Goal: Task Accomplishment & Management: Complete application form

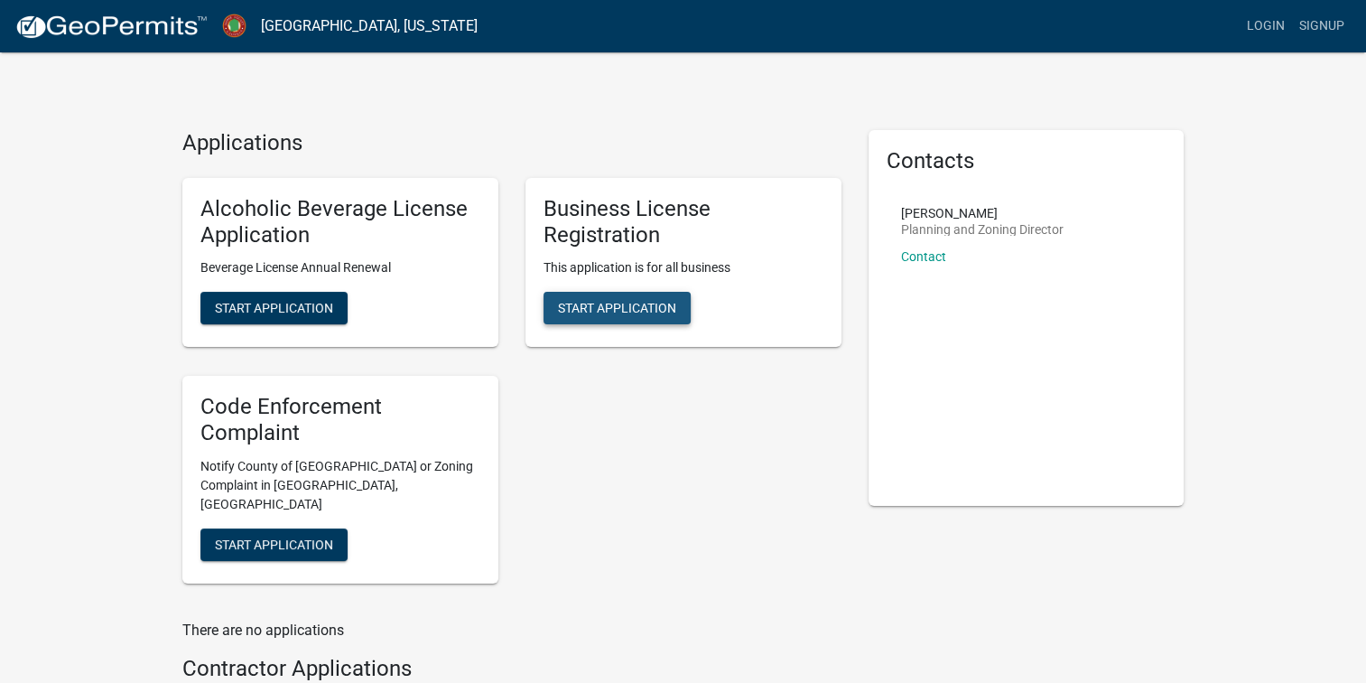
click at [639, 315] on span "Start Application" at bounding box center [617, 308] width 118 height 14
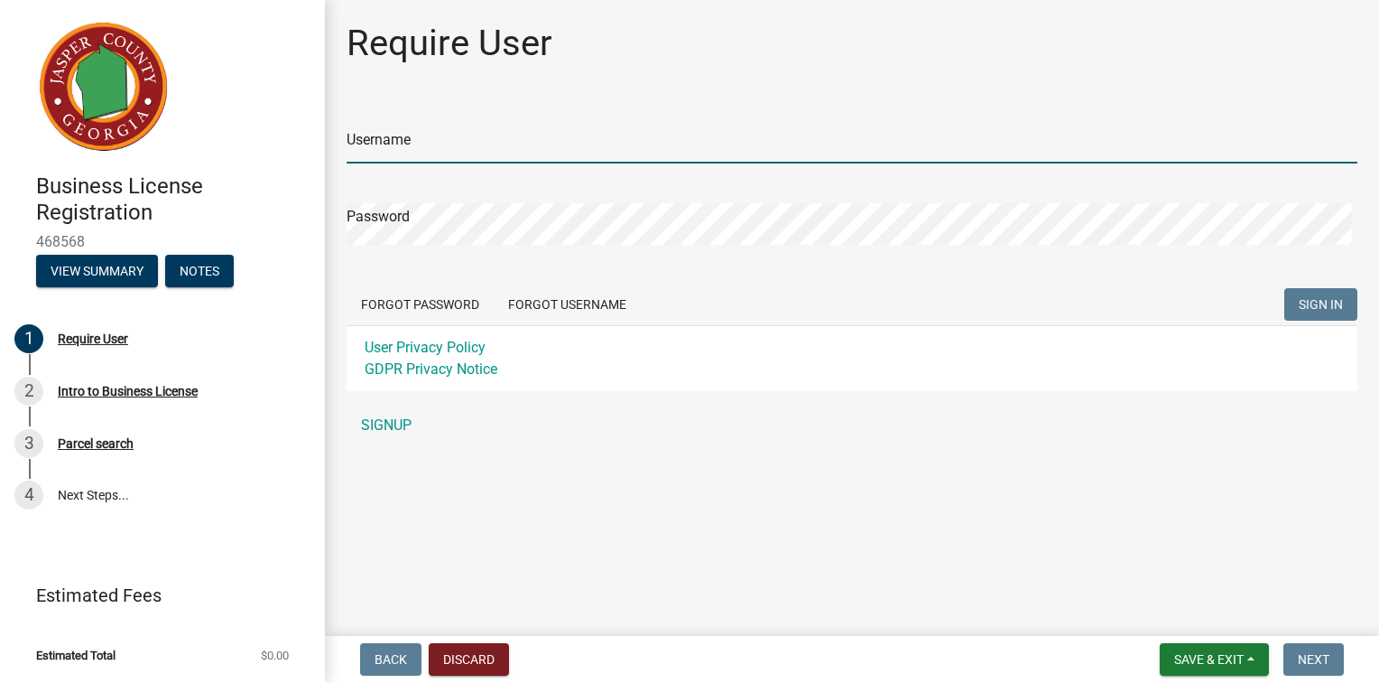
type input "carcotton2003"
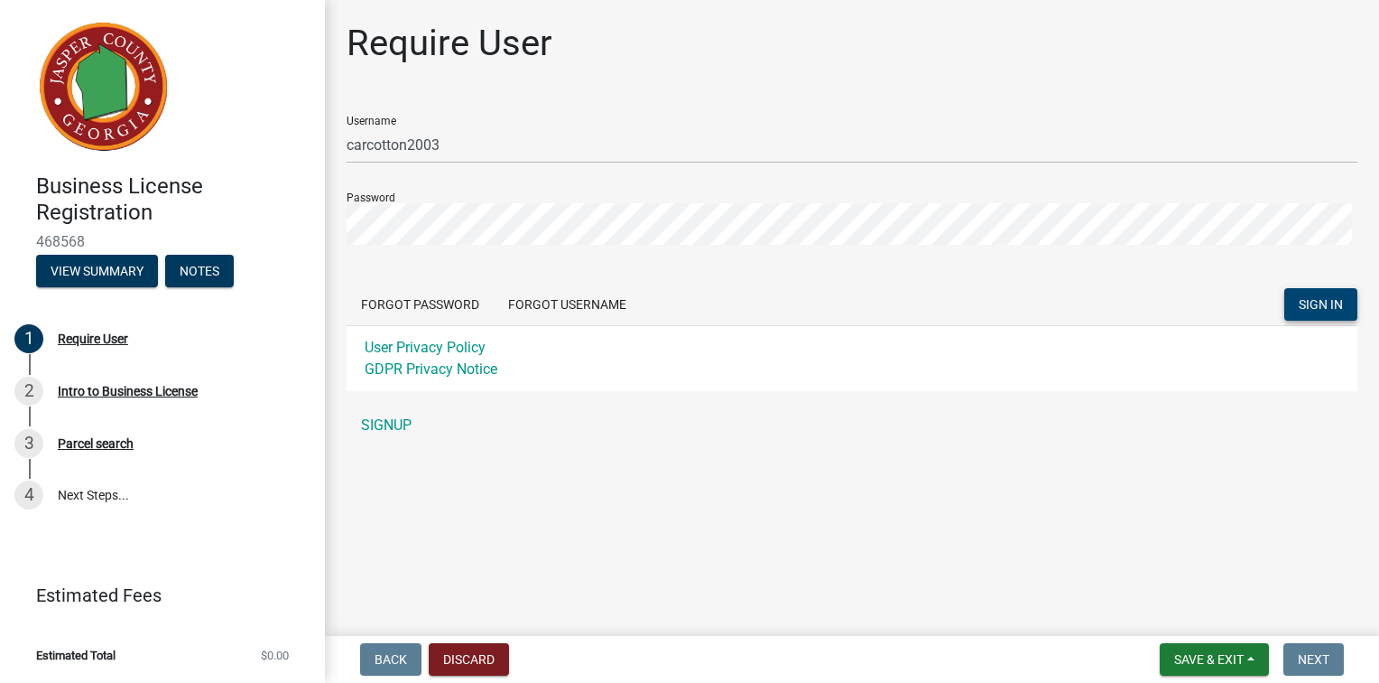
click at [1299, 311] on span "SIGN IN" at bounding box center [1321, 303] width 44 height 14
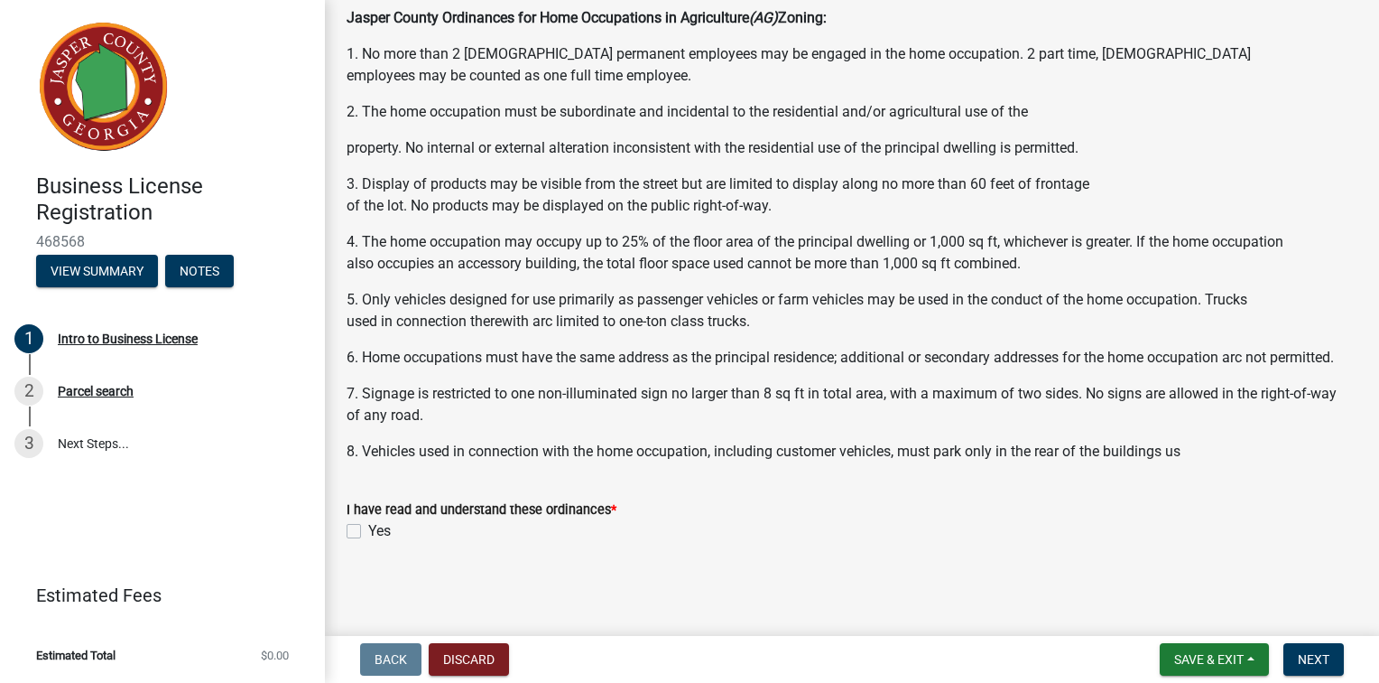
scroll to position [1611, 0]
click at [368, 525] on label "Yes" at bounding box center [379, 531] width 23 height 22
click at [368, 525] on input "Yes" at bounding box center [374, 526] width 12 height 12
checkbox input "true"
click at [1318, 664] on span "Next" at bounding box center [1314, 659] width 32 height 14
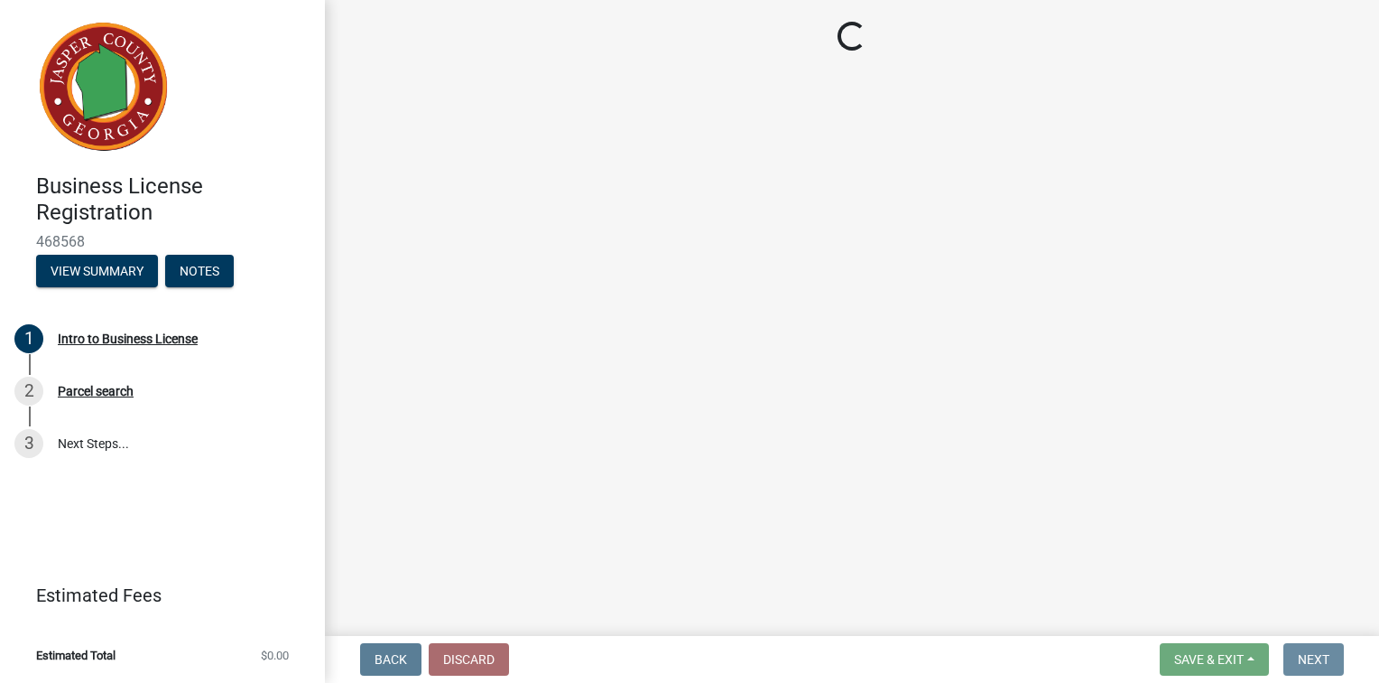
scroll to position [0, 0]
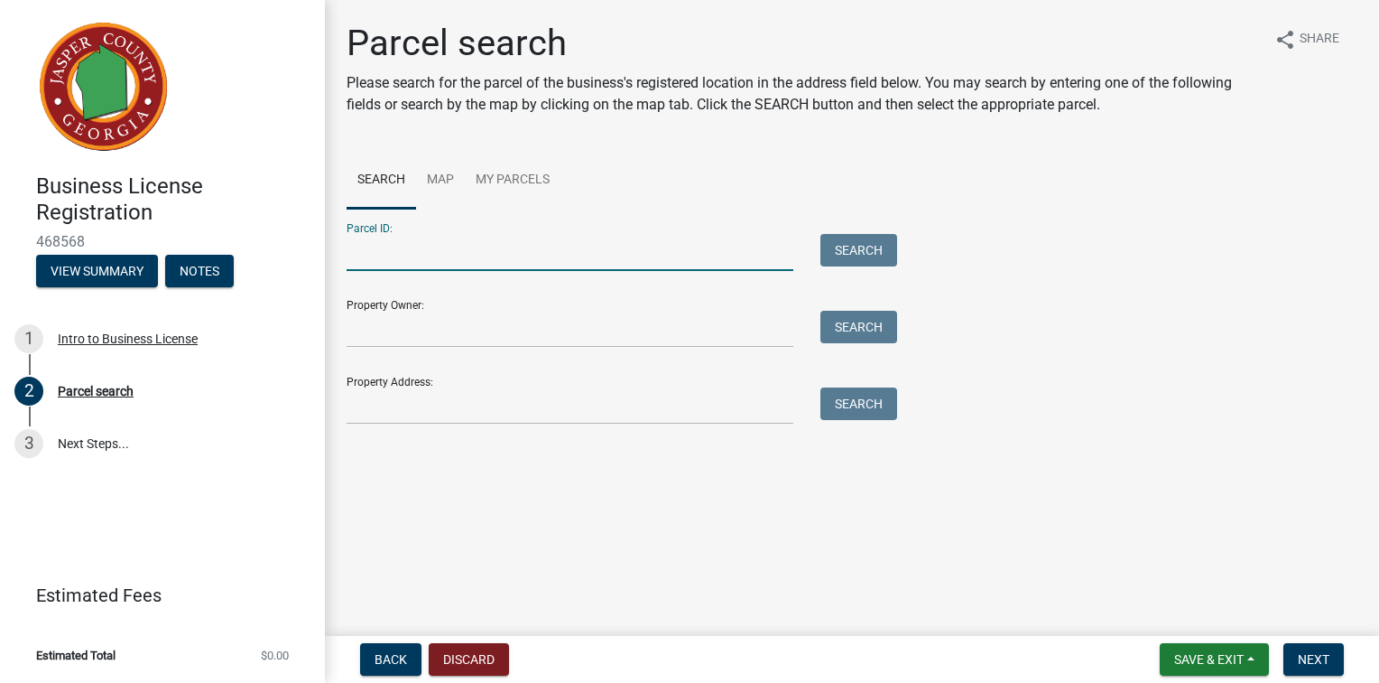
click at [594, 271] on input "Parcel ID:" at bounding box center [570, 252] width 447 height 37
type input "005-003"
click at [859, 266] on button "Search" at bounding box center [859, 250] width 77 height 33
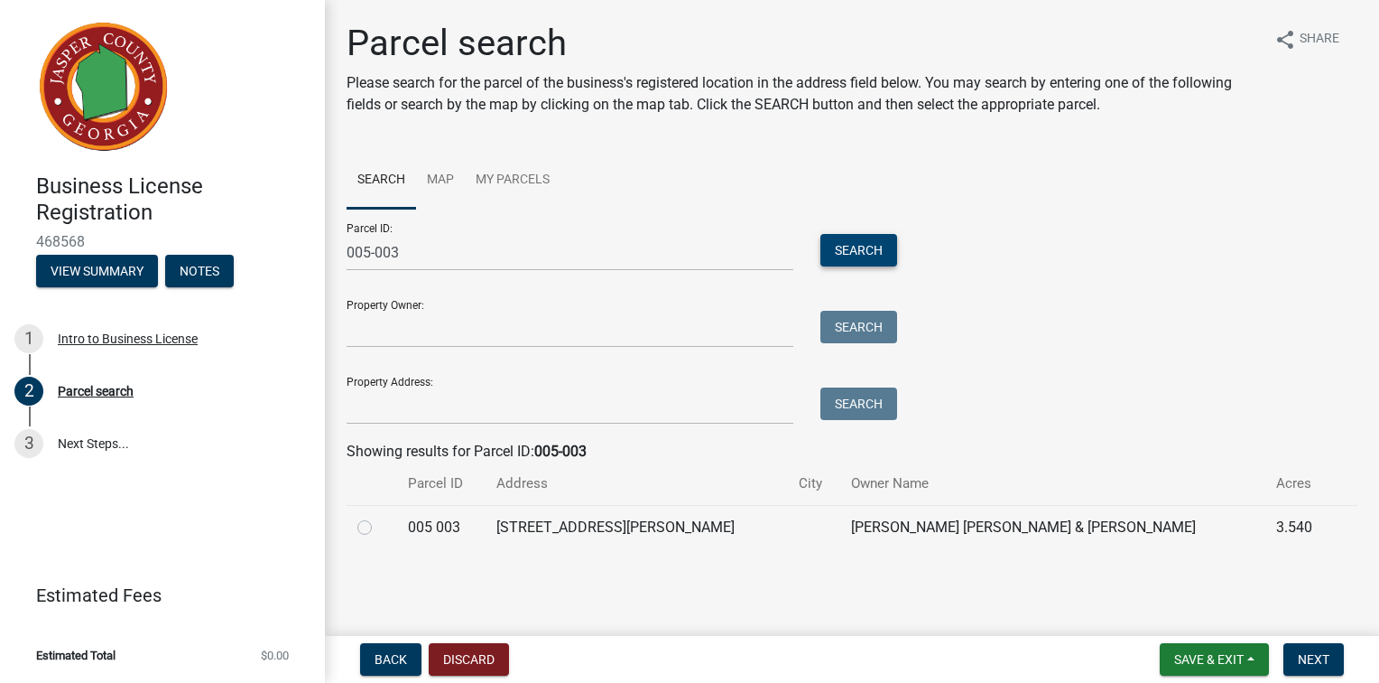
scroll to position [92, 0]
click at [379, 516] on label at bounding box center [379, 516] width 0 height 0
click at [379, 528] on 003 "radio" at bounding box center [385, 522] width 12 height 12
radio 003 "true"
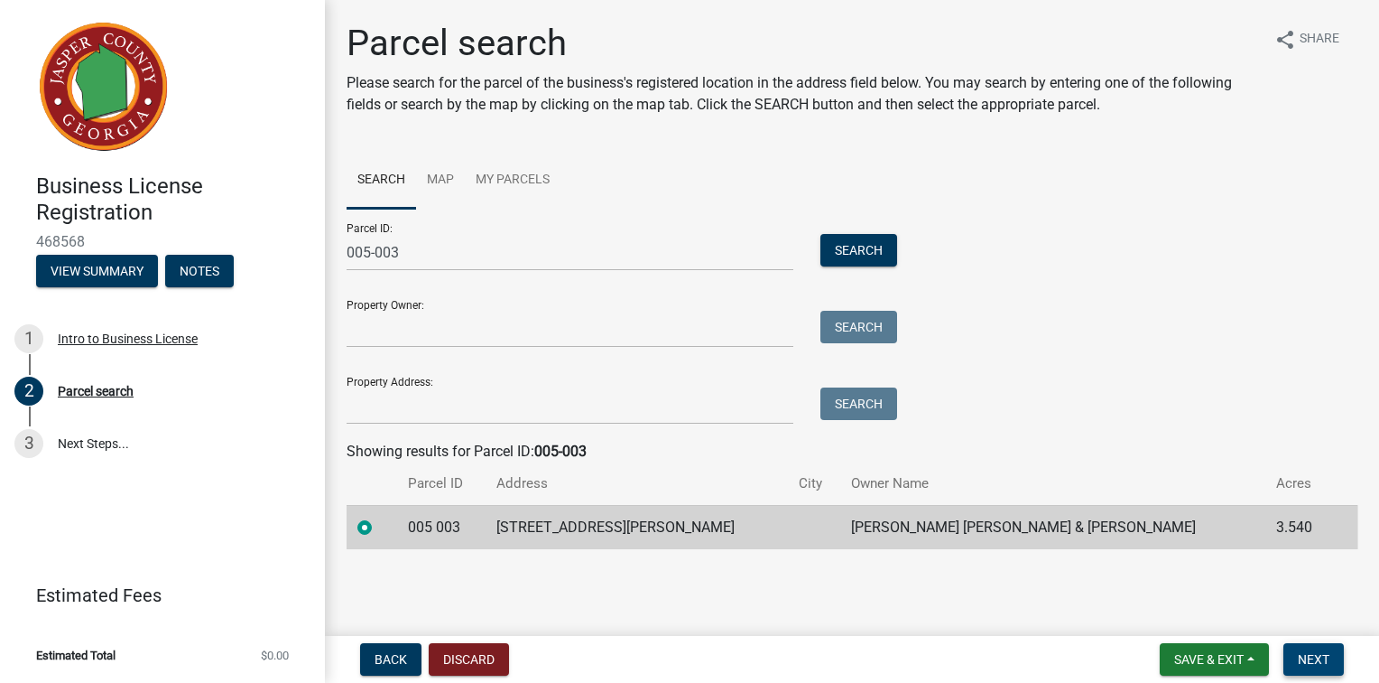
click at [1315, 657] on span "Next" at bounding box center [1314, 659] width 32 height 14
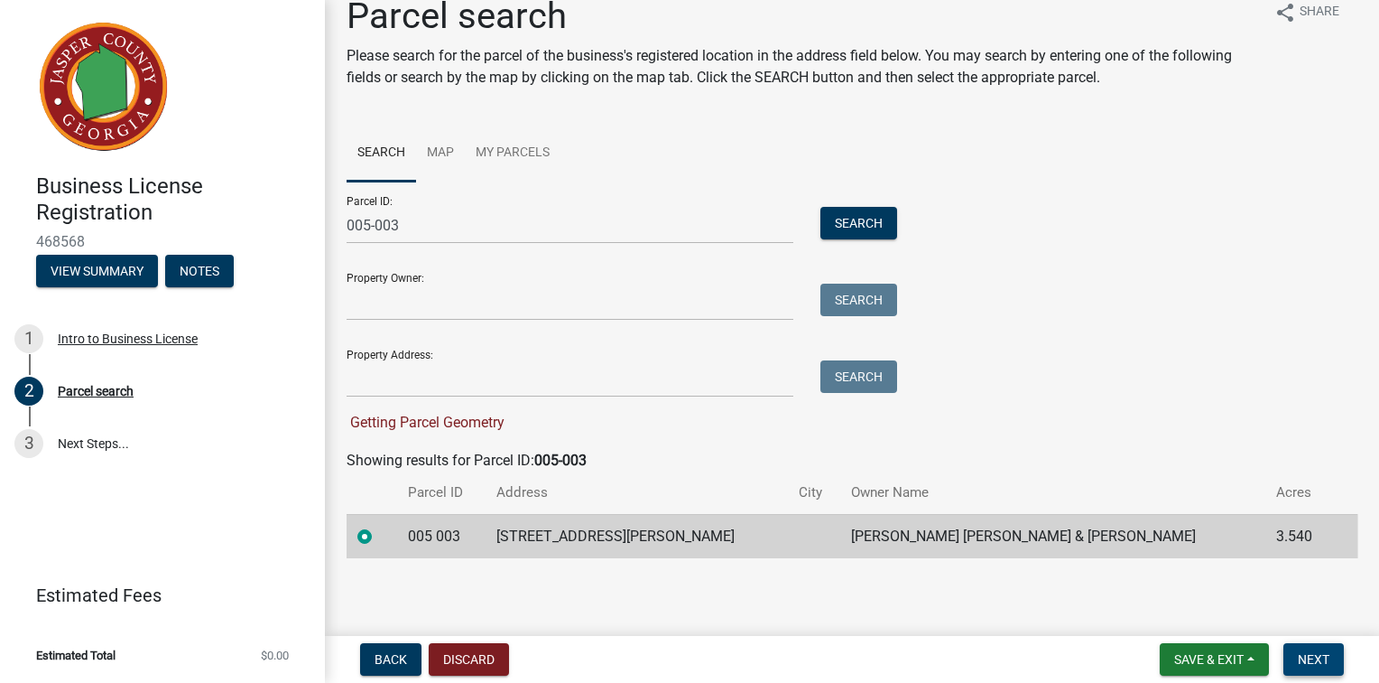
scroll to position [133, 0]
click at [1298, 657] on span "Next" at bounding box center [1314, 659] width 32 height 14
click at [1000, 534] on td "[PERSON_NAME] [PERSON_NAME] & [PERSON_NAME]" at bounding box center [1053, 536] width 425 height 44
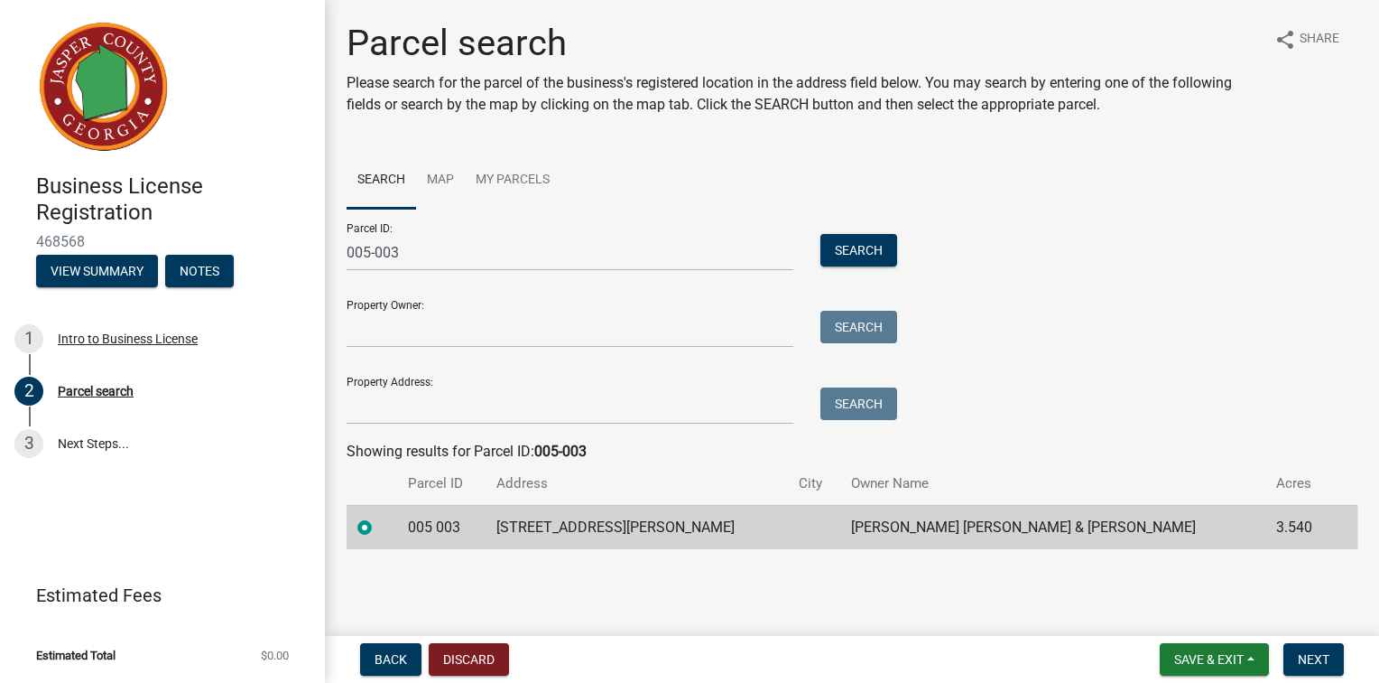
scroll to position [92, 0]
click at [1315, 660] on span "Next" at bounding box center [1314, 659] width 32 height 14
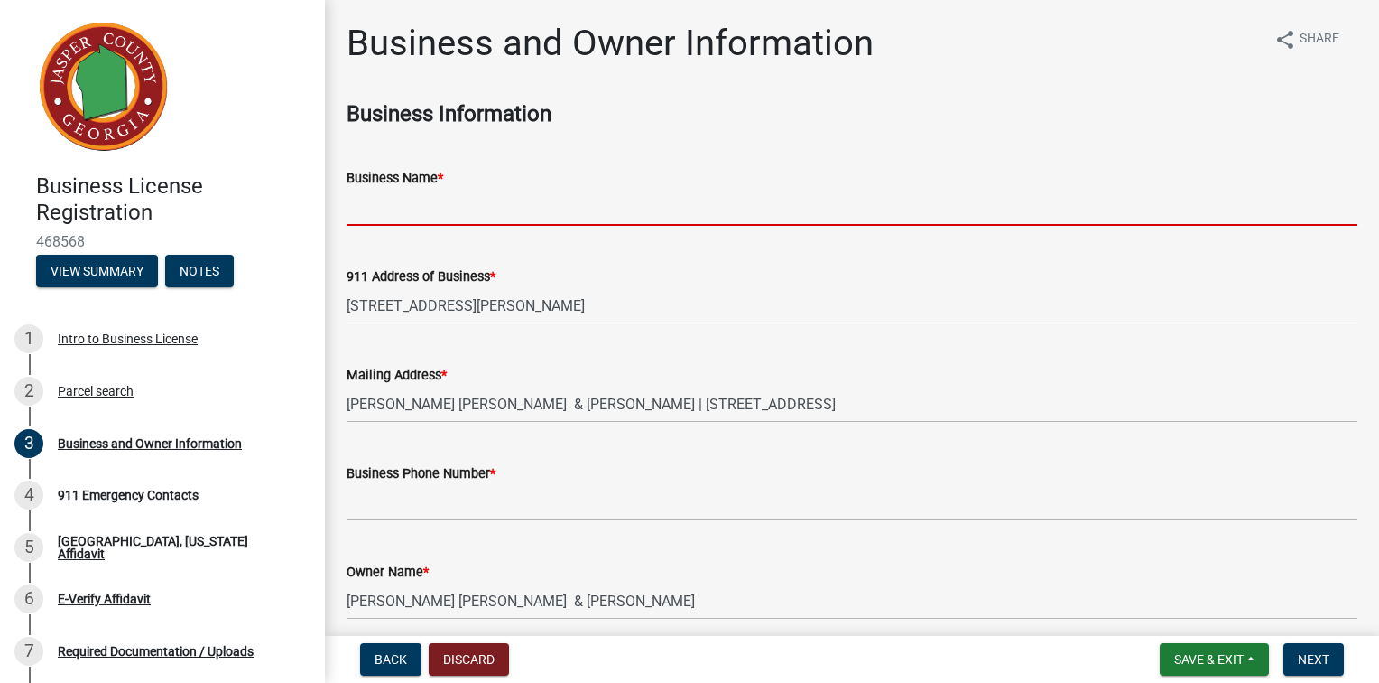
click at [437, 226] on input "Business Name *" at bounding box center [852, 207] width 1011 height 37
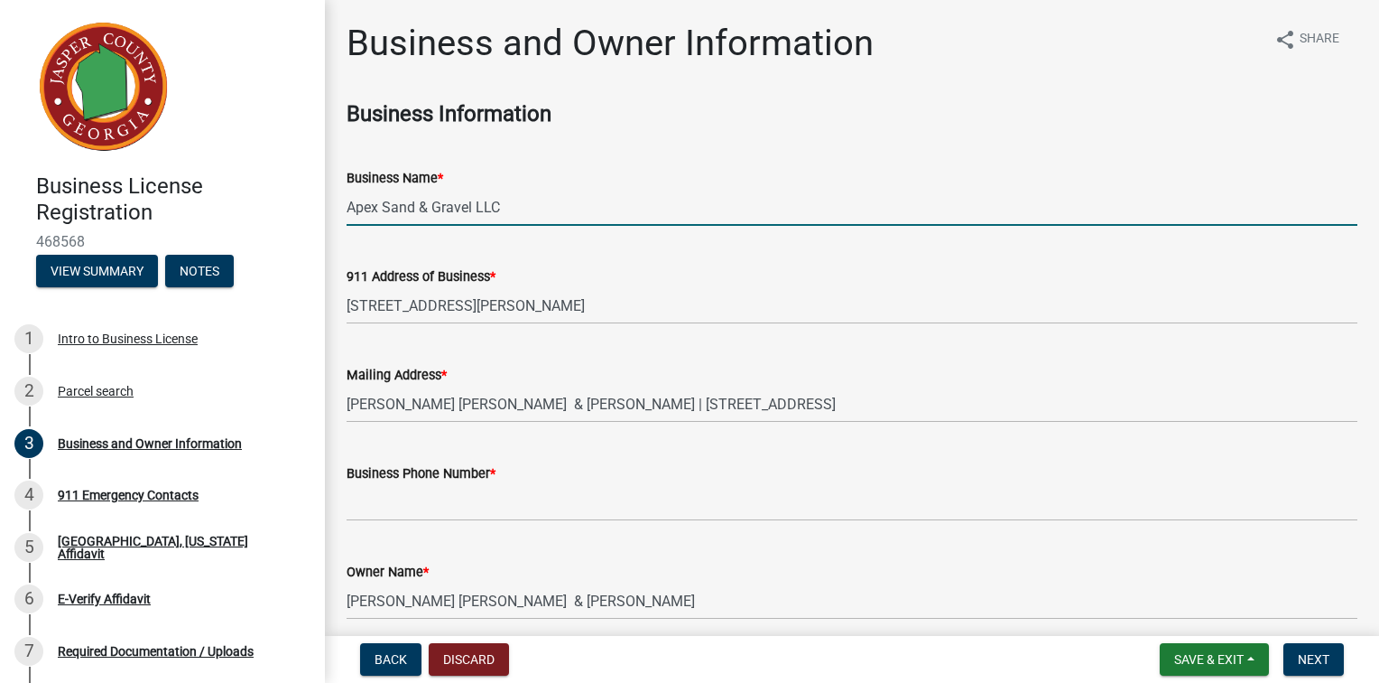
type input "Apex Sand & Gravel LLC"
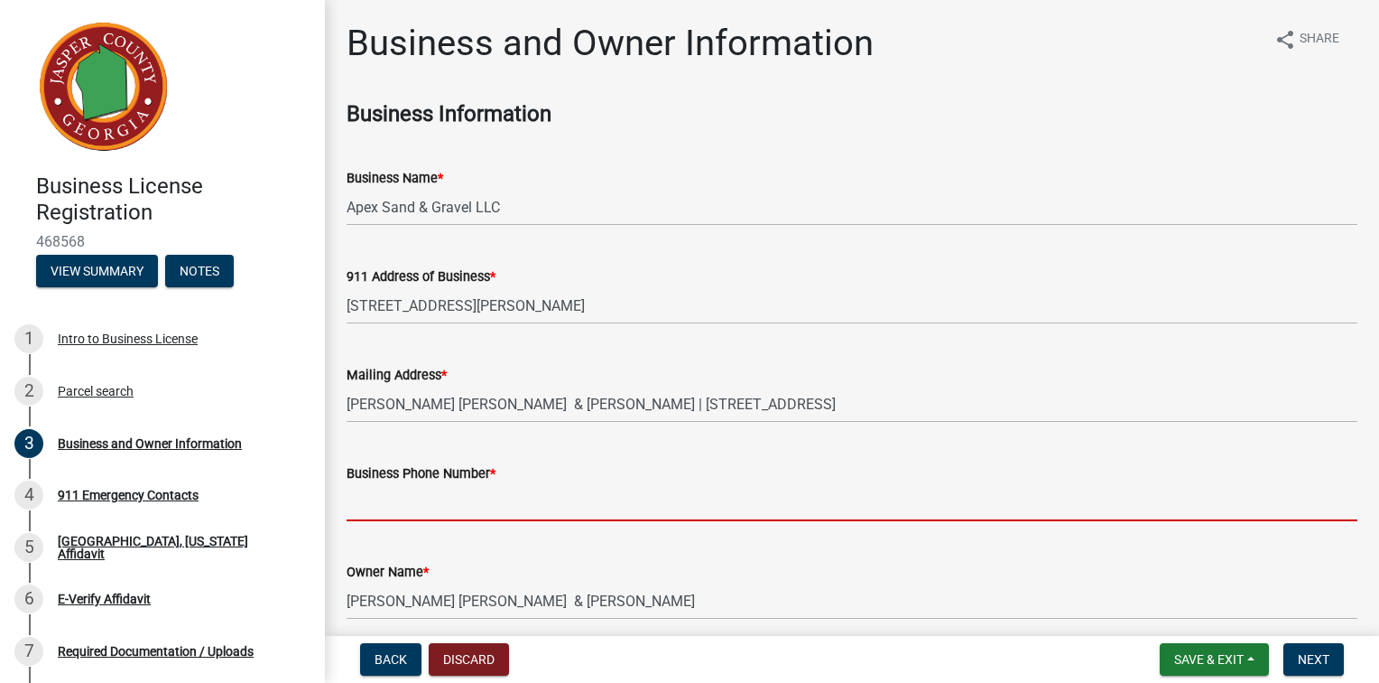
click at [470, 521] on input "Business Phone Number *" at bounding box center [852, 502] width 1011 height 37
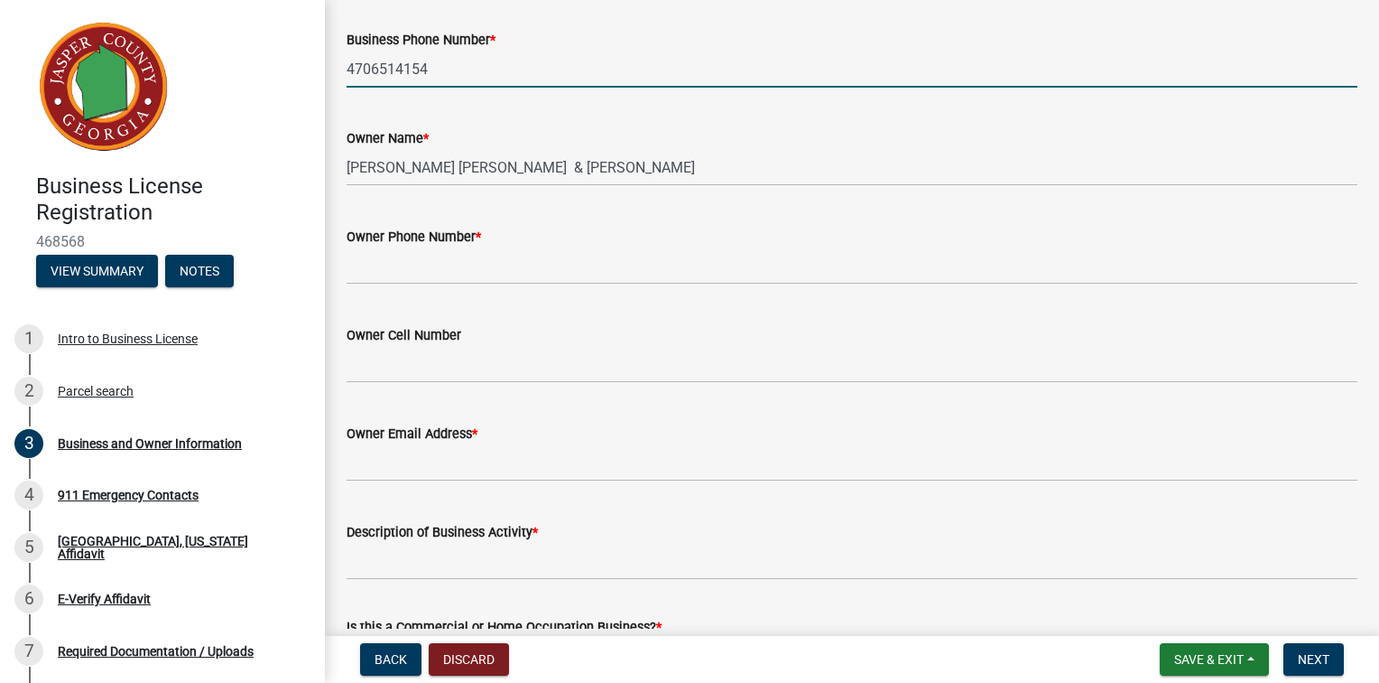
scroll to position [451, 0]
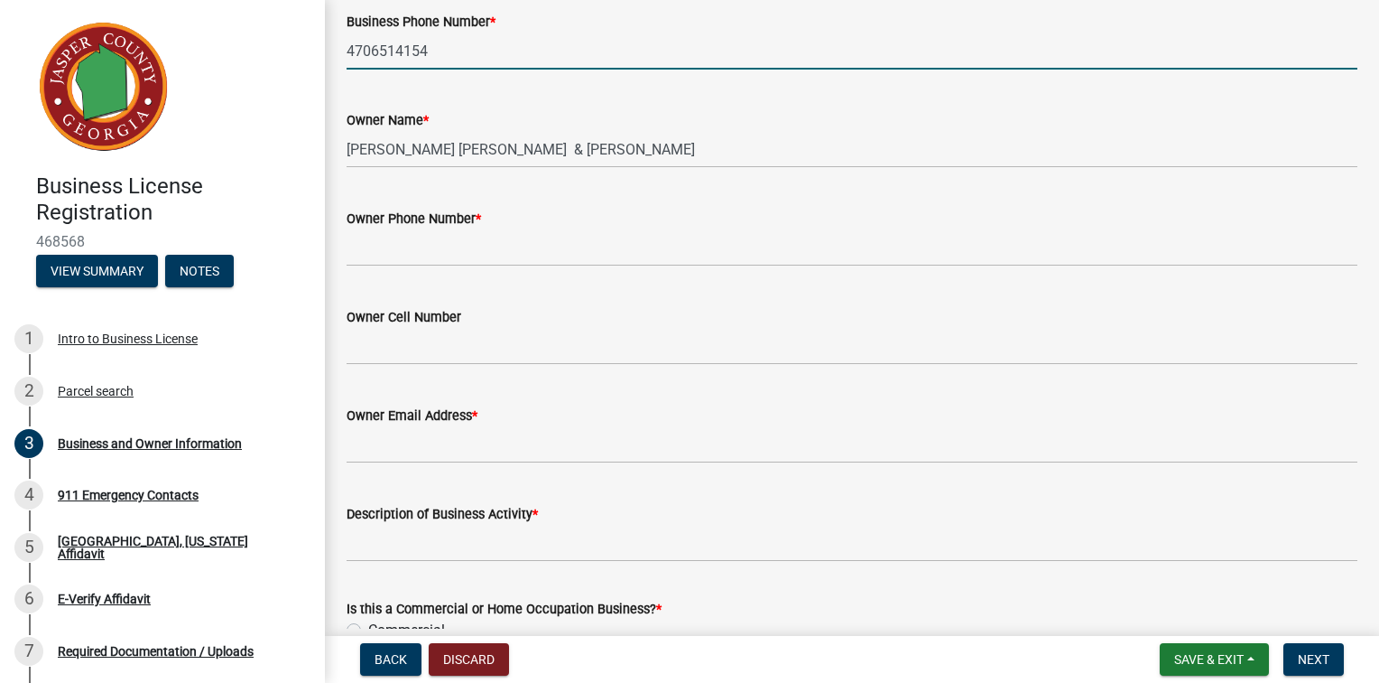
type input "4706514154"
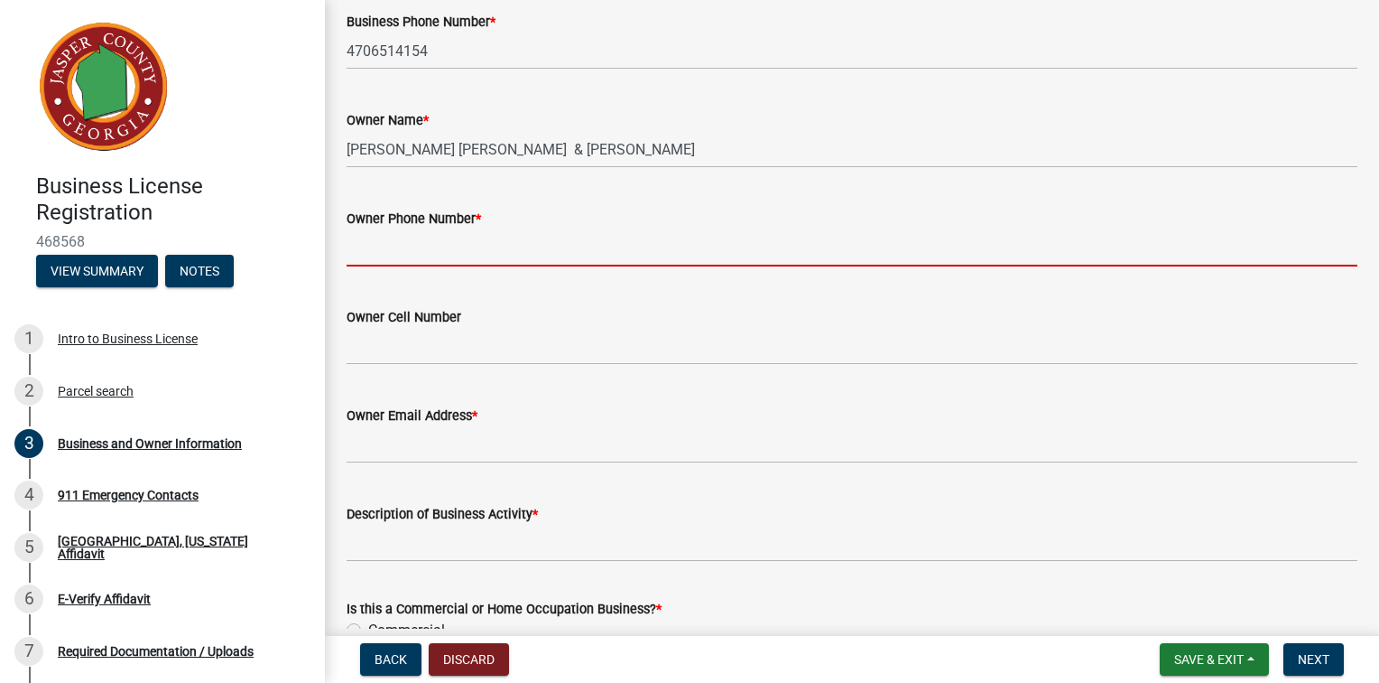
click at [476, 266] on input "Owner Phone Number *" at bounding box center [852, 247] width 1011 height 37
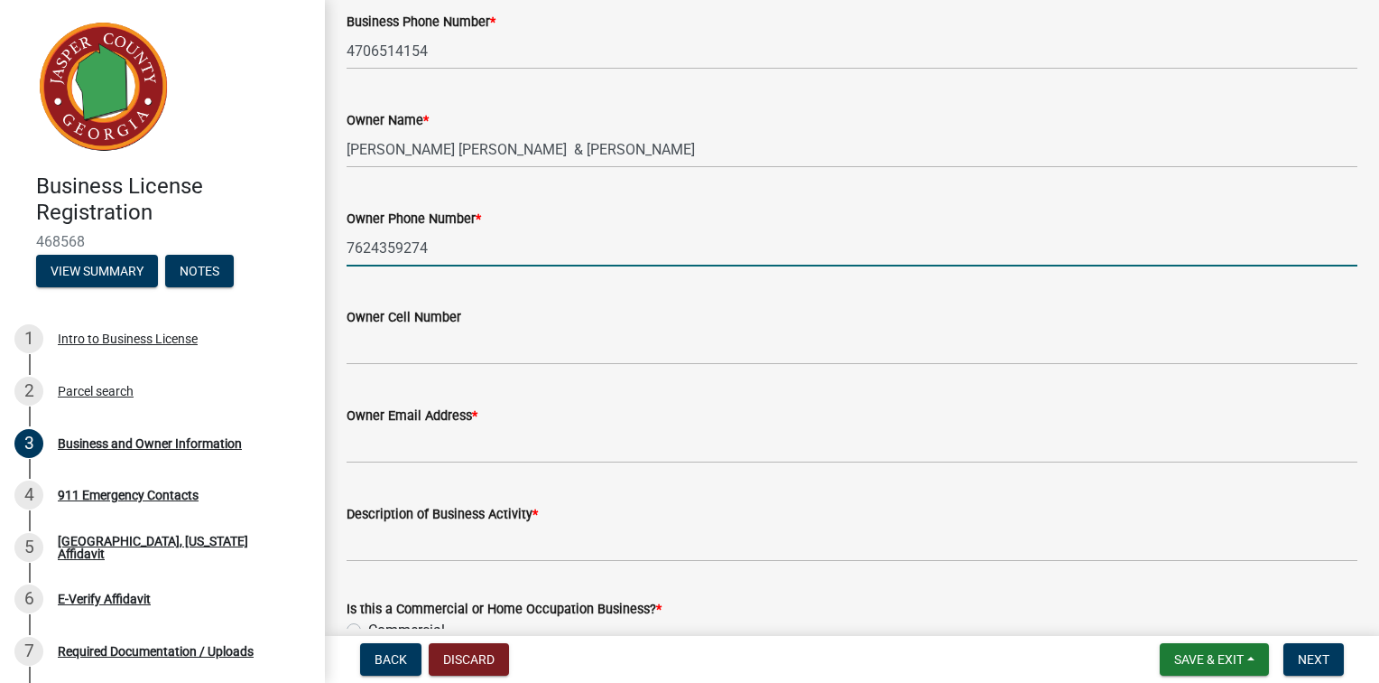
type input "7624359274"
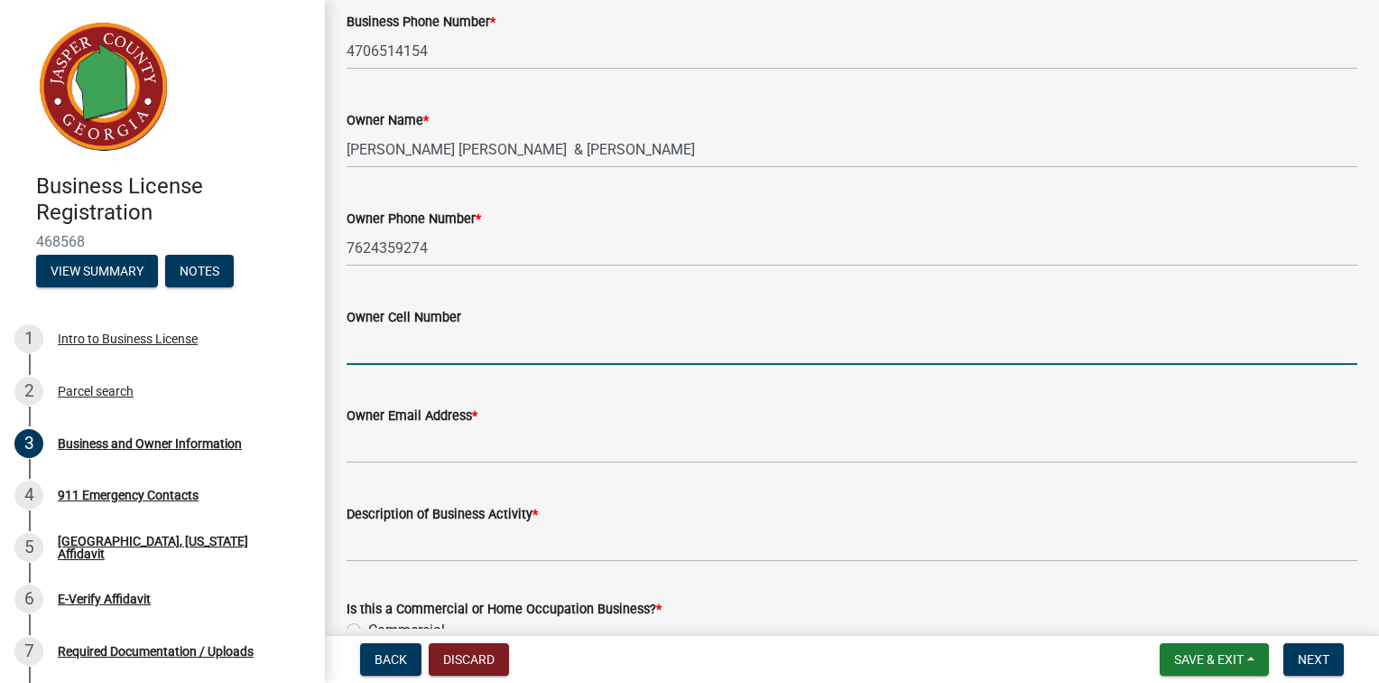
click at [475, 365] on input "Owner Cell Number" at bounding box center [852, 346] width 1011 height 37
type input "7624359274"
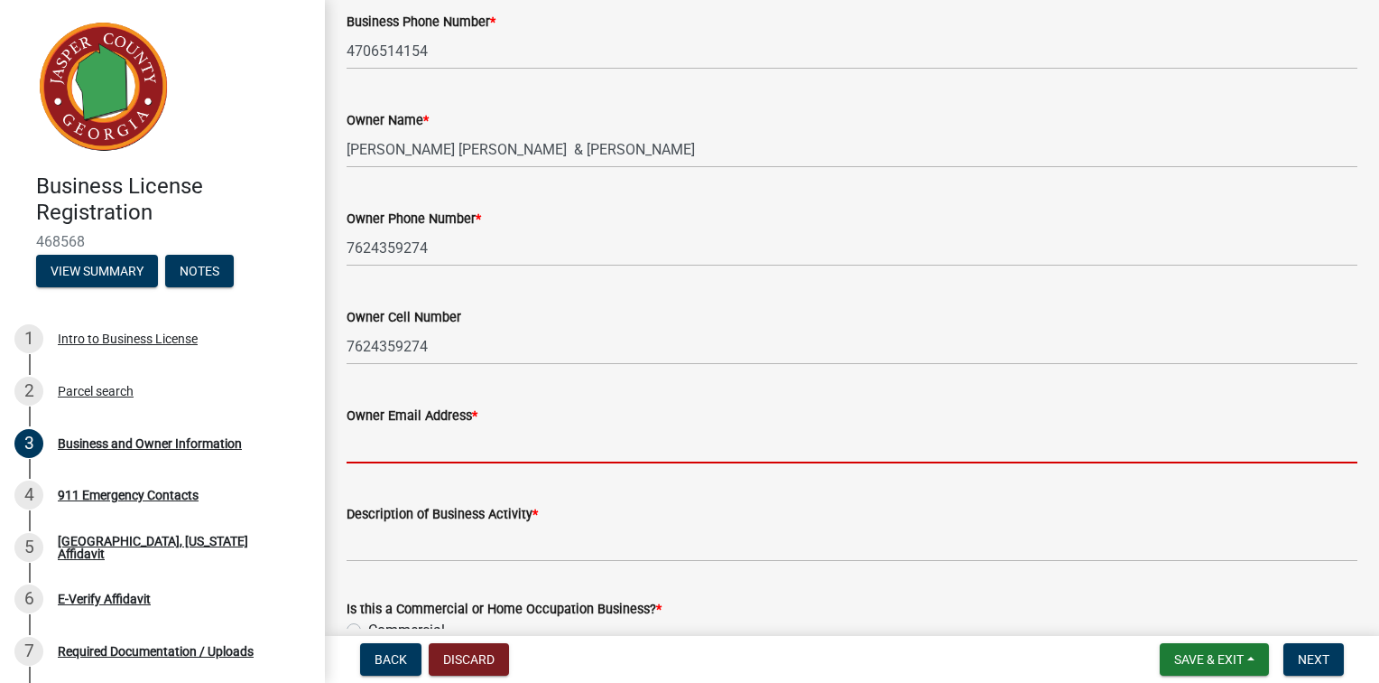
click at [478, 463] on input "Owner Email Address *" at bounding box center [852, 444] width 1011 height 37
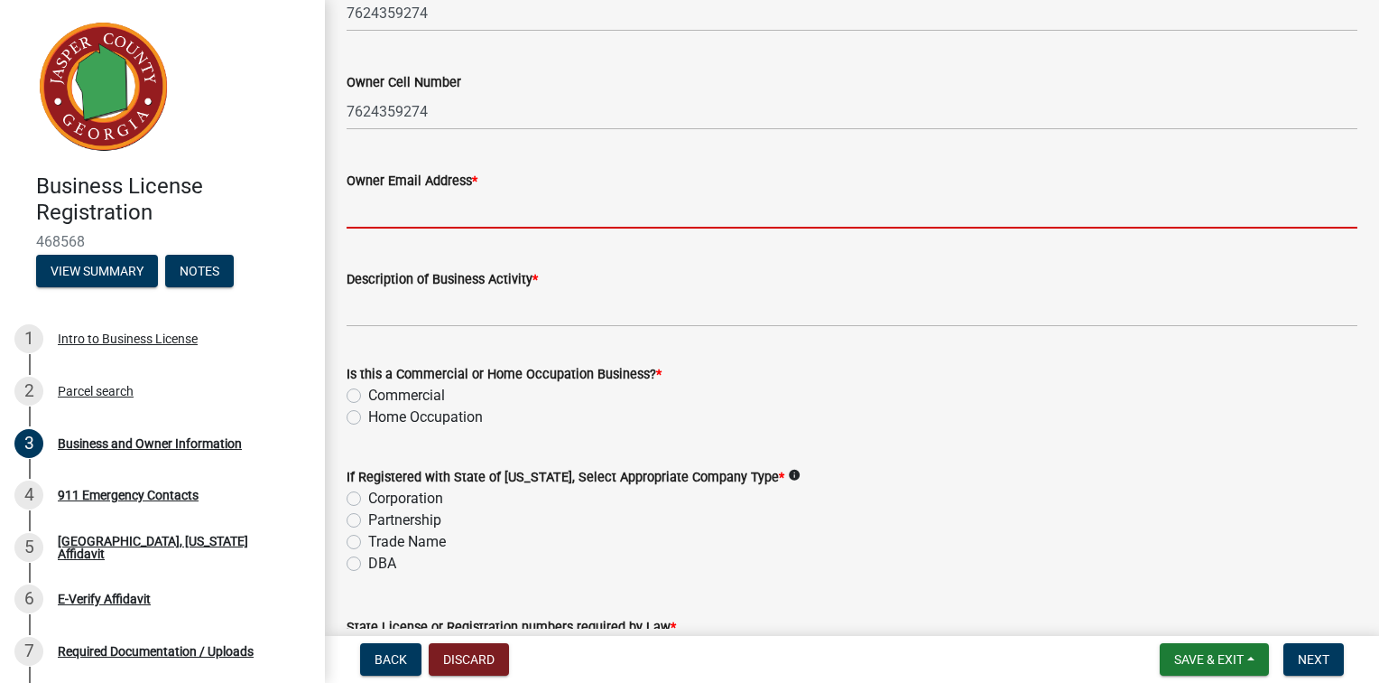
scroll to position [722, 0]
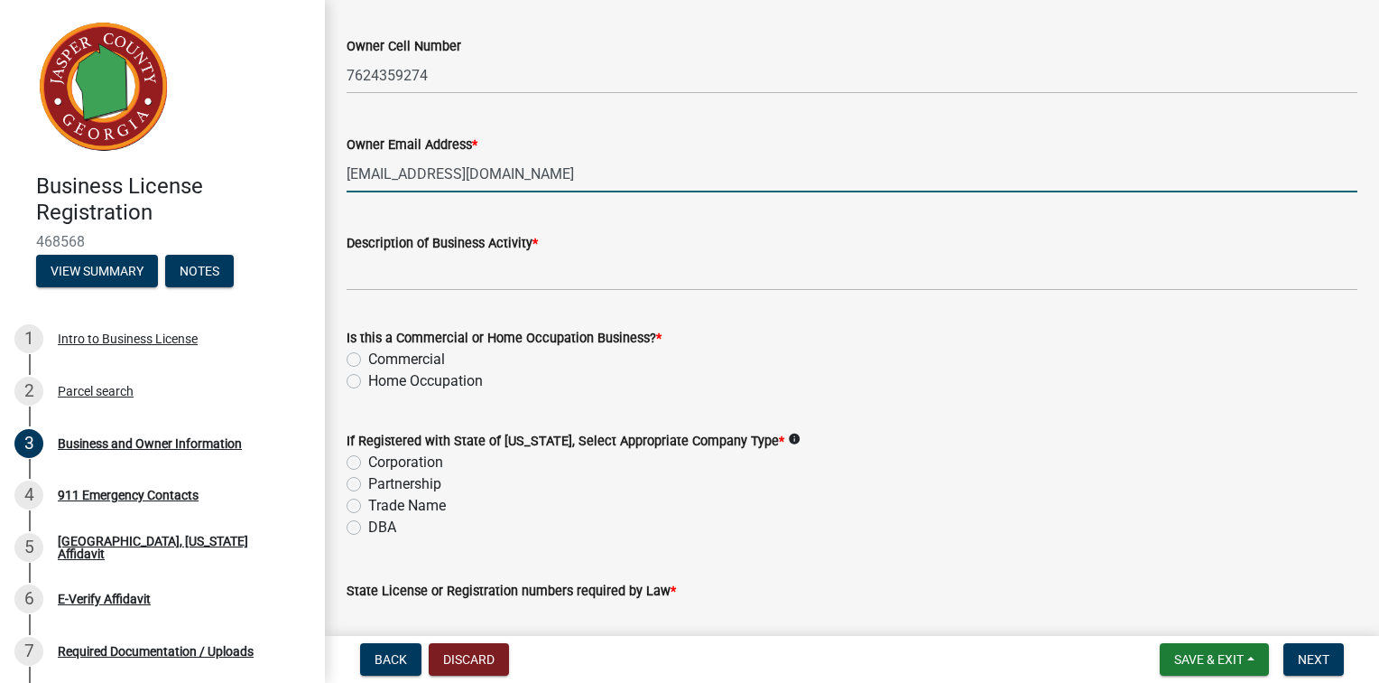
type input "[EMAIL_ADDRESS][DOMAIN_NAME]"
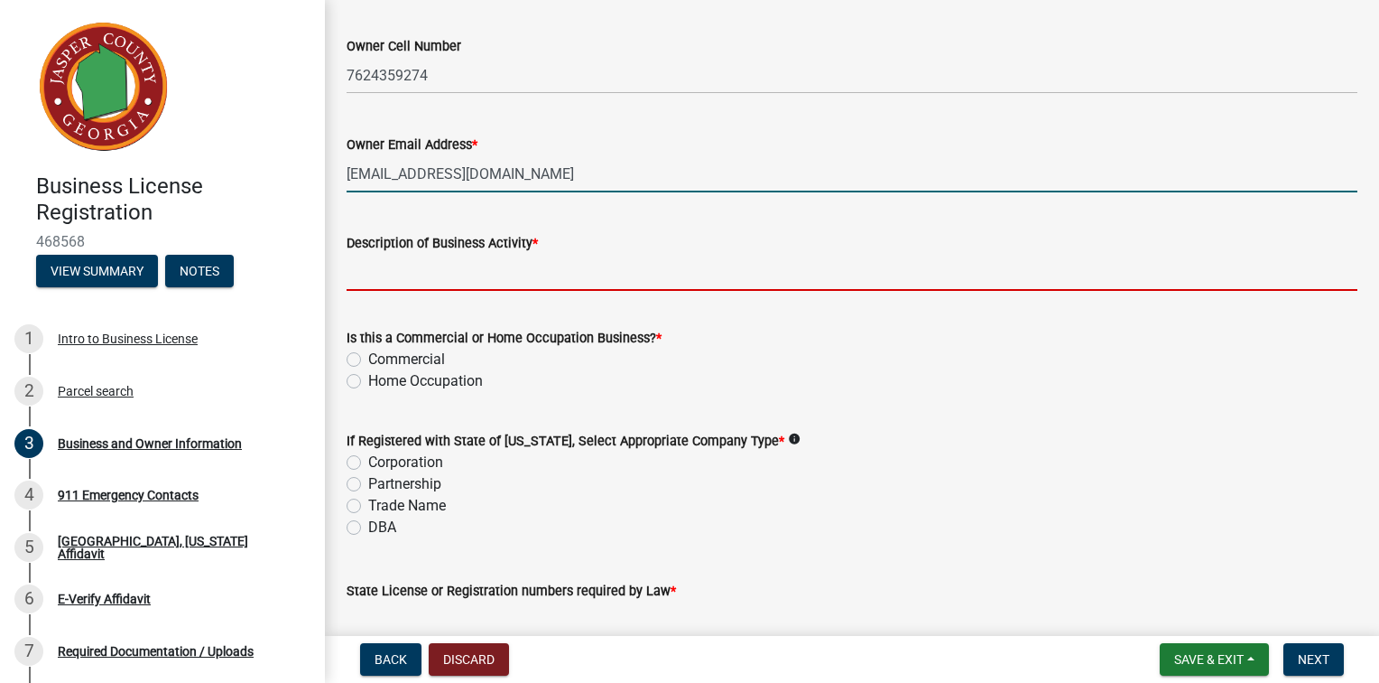
click at [613, 291] on input "Description of Business Activity *" at bounding box center [852, 272] width 1011 height 37
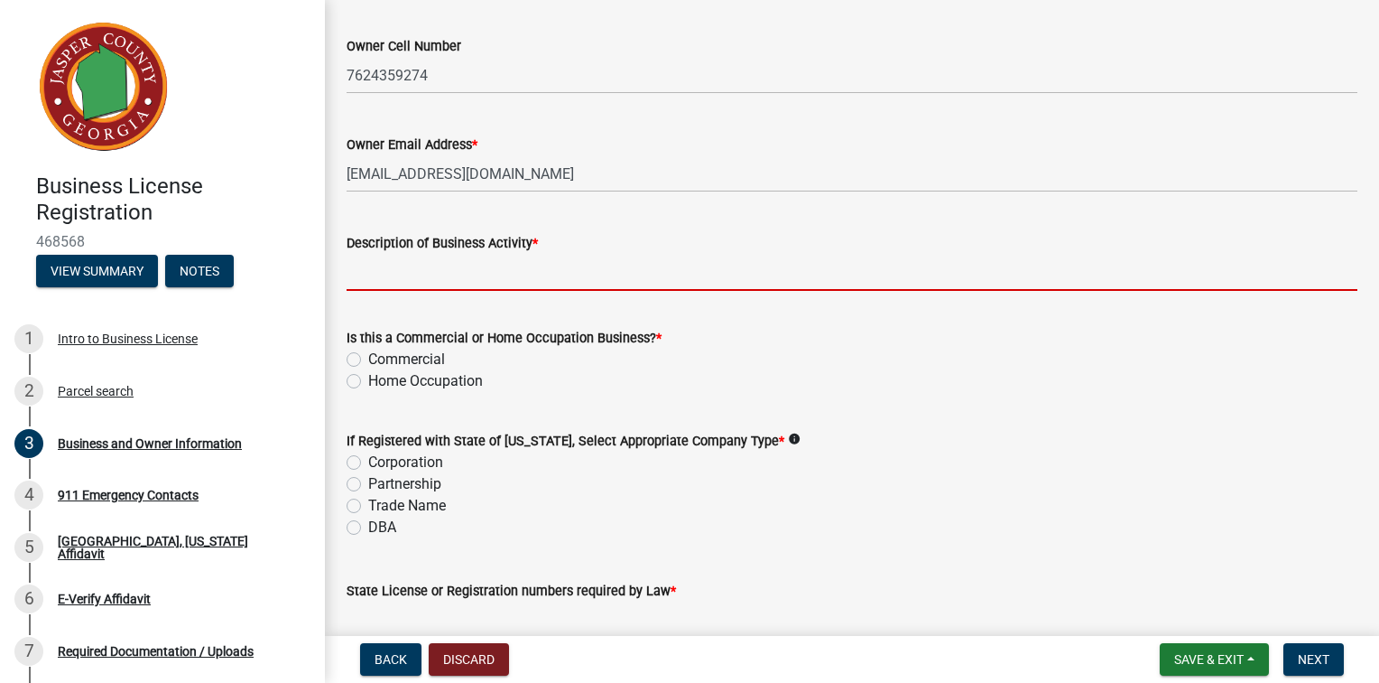
type input "s"
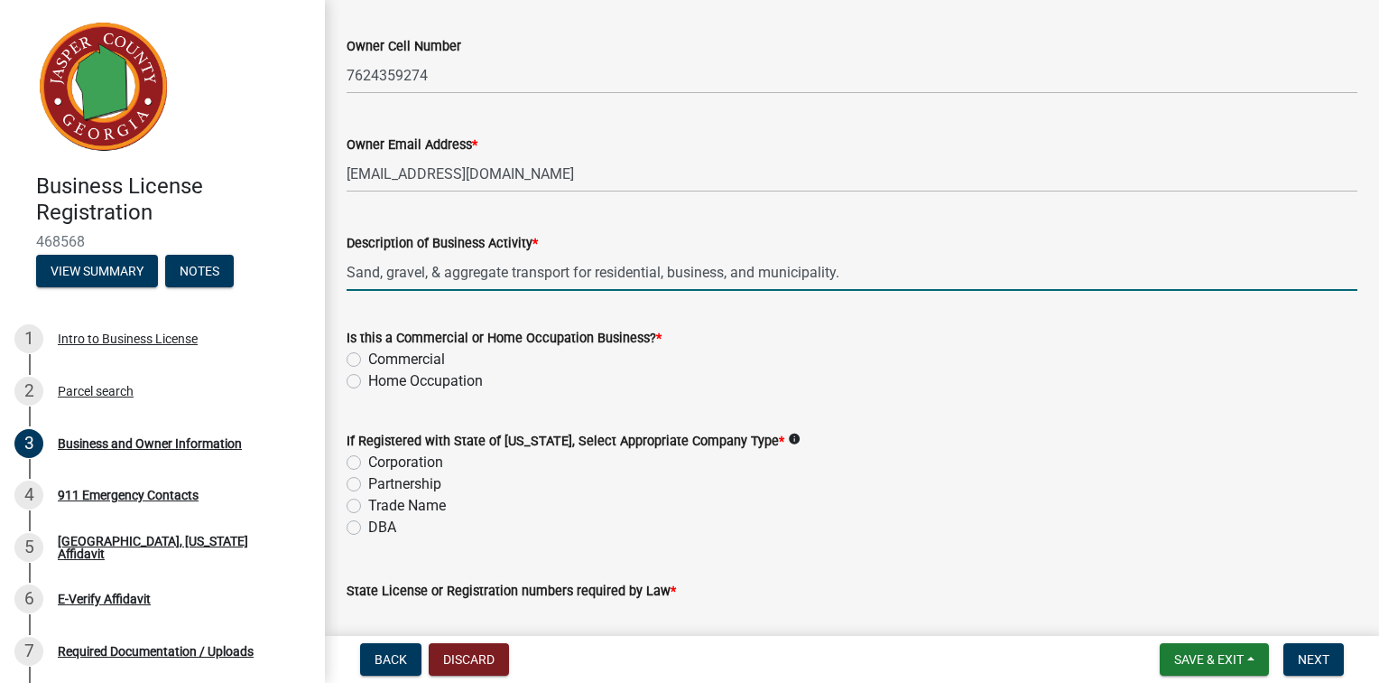
type input "Sand, gravel, & aggregate transport for residential, business, and municipality."
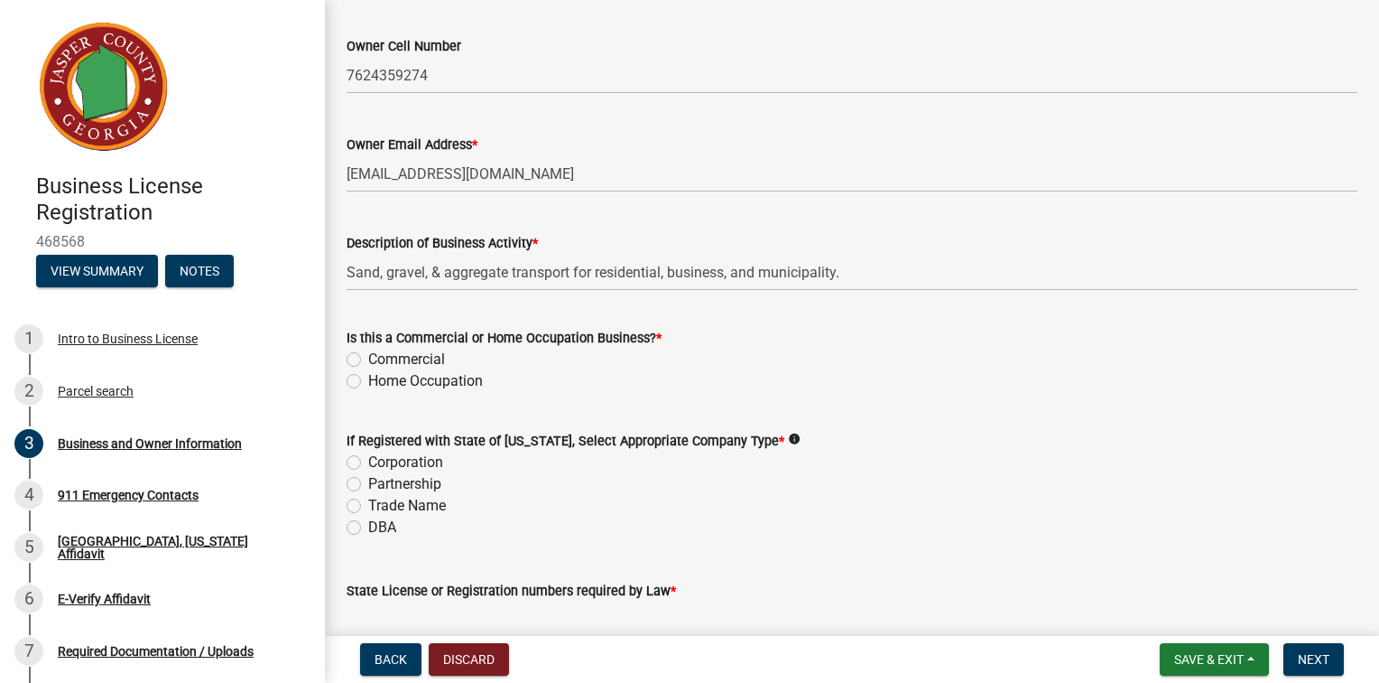
click at [368, 392] on label "Home Occupation" at bounding box center [425, 381] width 115 height 22
click at [368, 382] on input "Home Occupation" at bounding box center [374, 376] width 12 height 12
radio input "true"
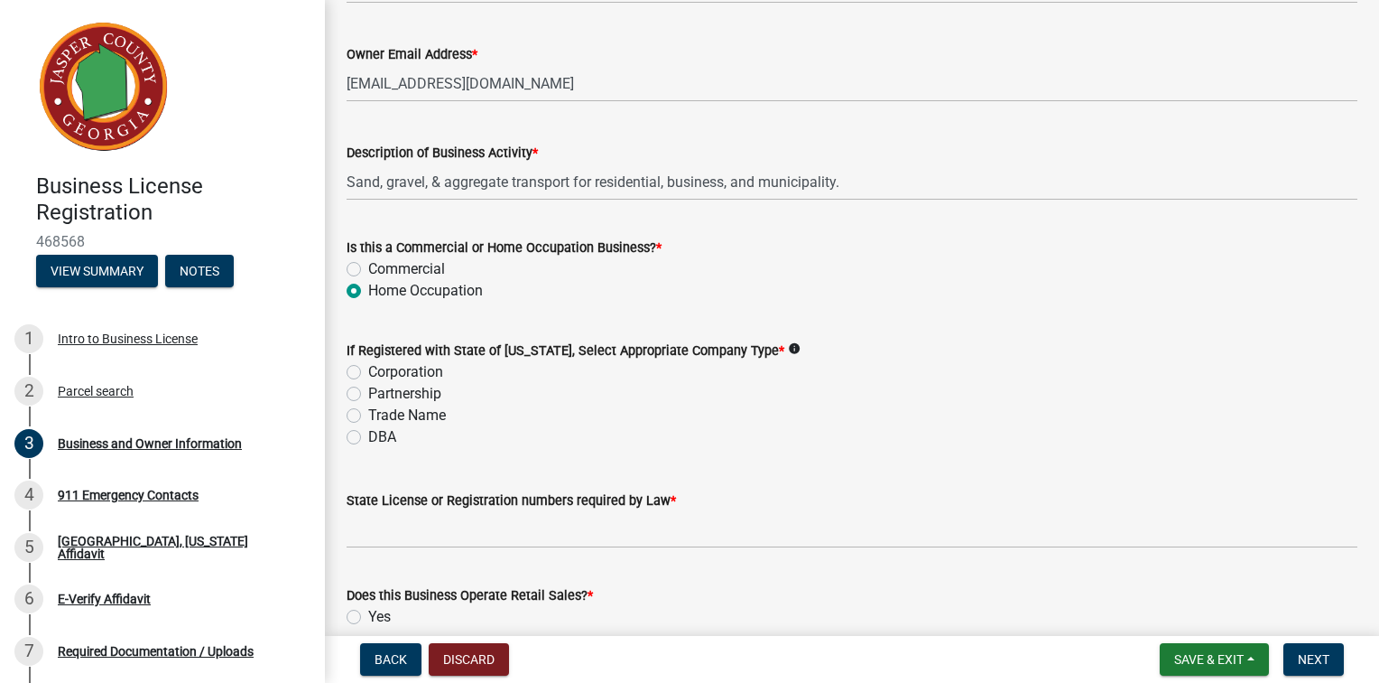
scroll to position [903, 0]
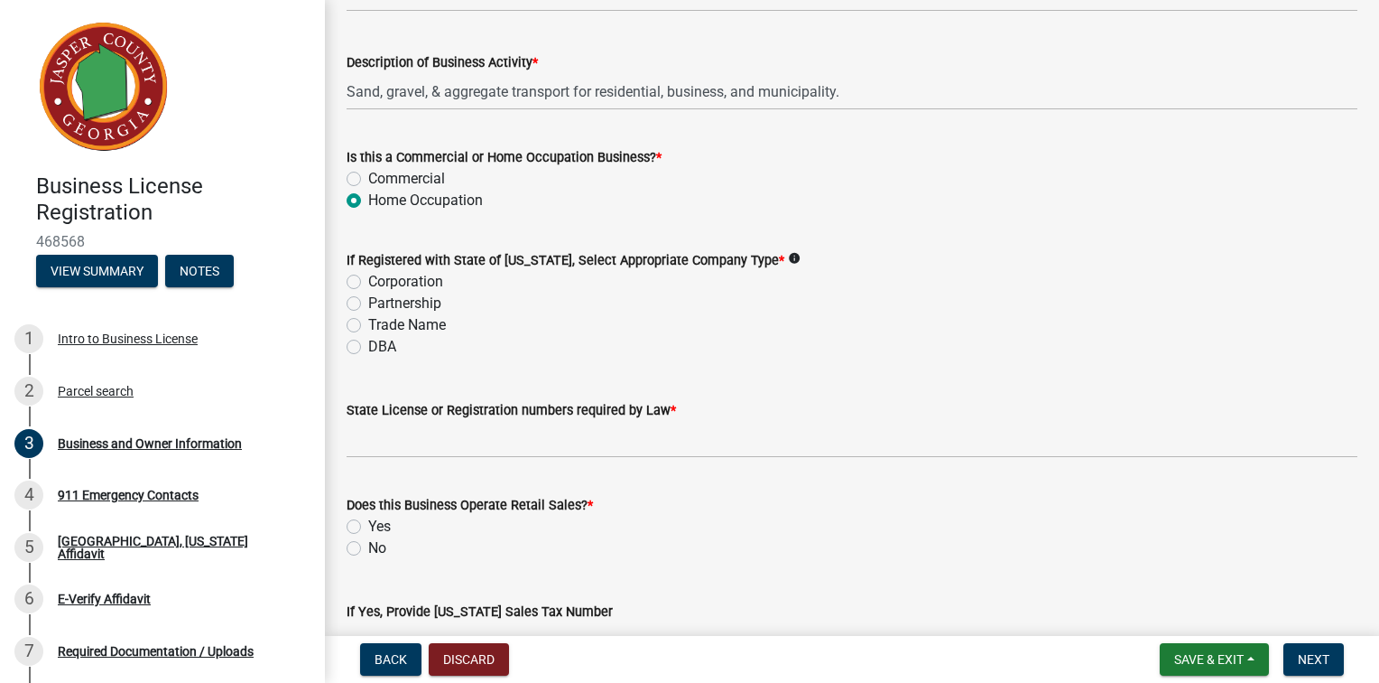
click at [801, 265] on icon "info" at bounding box center [794, 258] width 13 height 13
click at [368, 336] on label "Trade Name" at bounding box center [407, 325] width 78 height 22
click at [368, 326] on input "Trade Name" at bounding box center [374, 320] width 12 height 12
radio input "true"
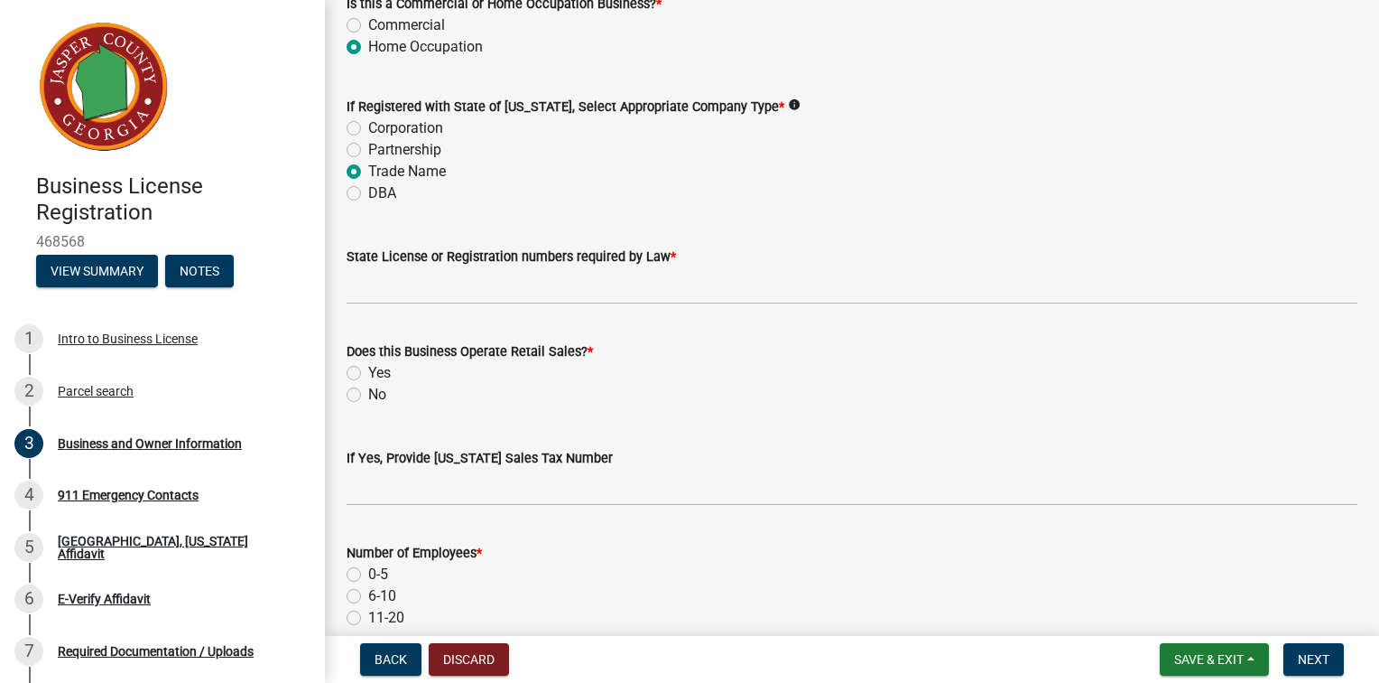
scroll to position [1083, 0]
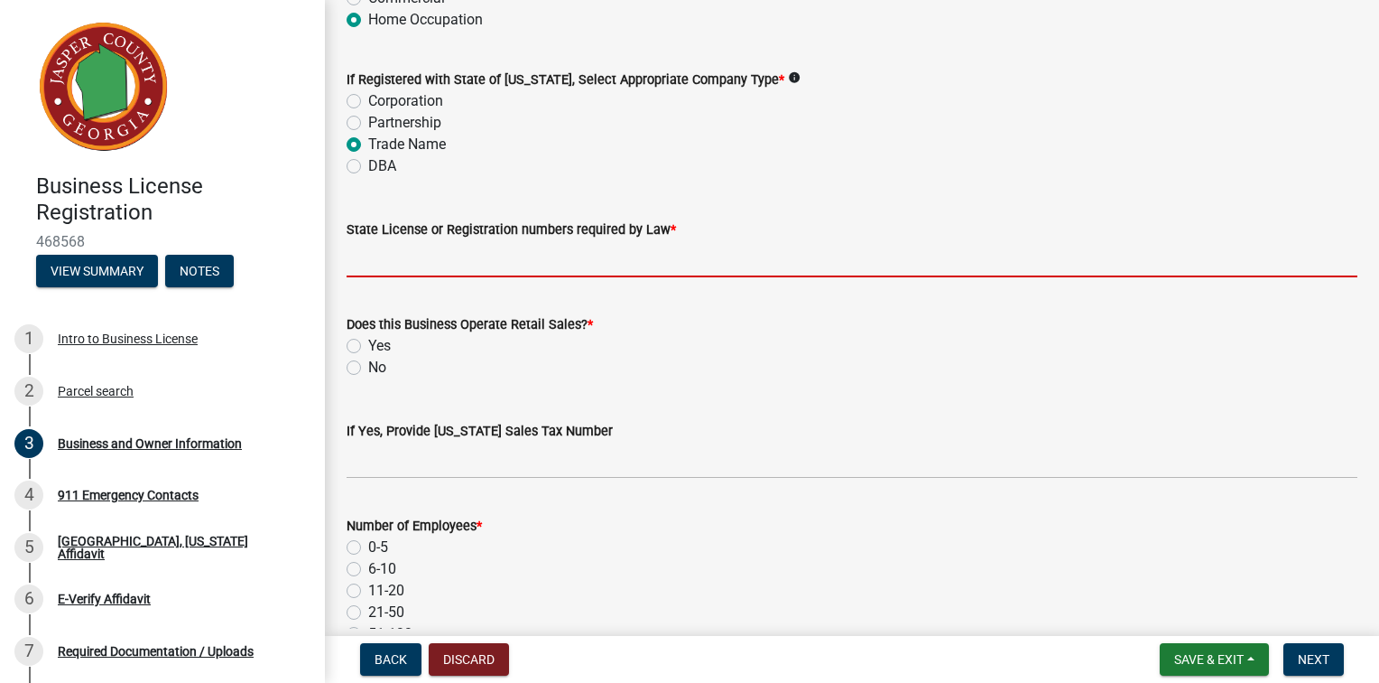
click at [377, 277] on input "State License or Registration numbers required by Law *" at bounding box center [852, 258] width 1011 height 37
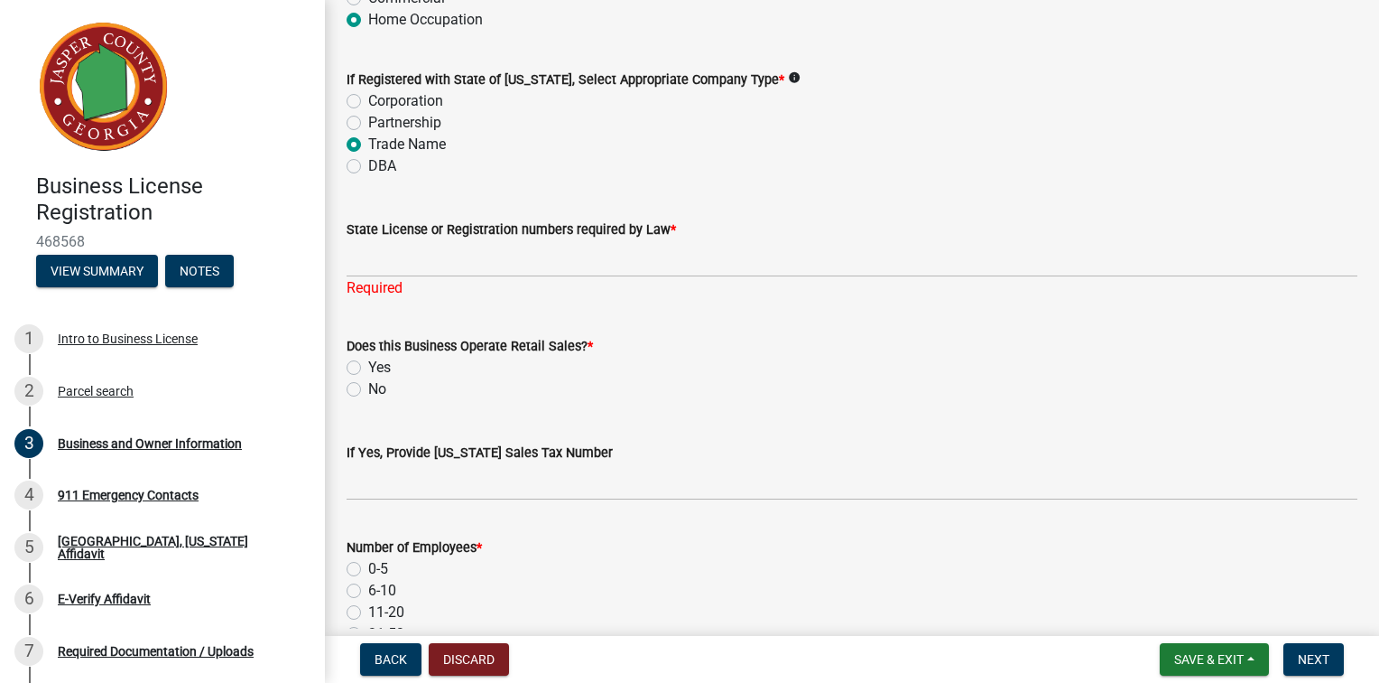
click at [801, 84] on icon "info" at bounding box center [794, 77] width 13 height 13
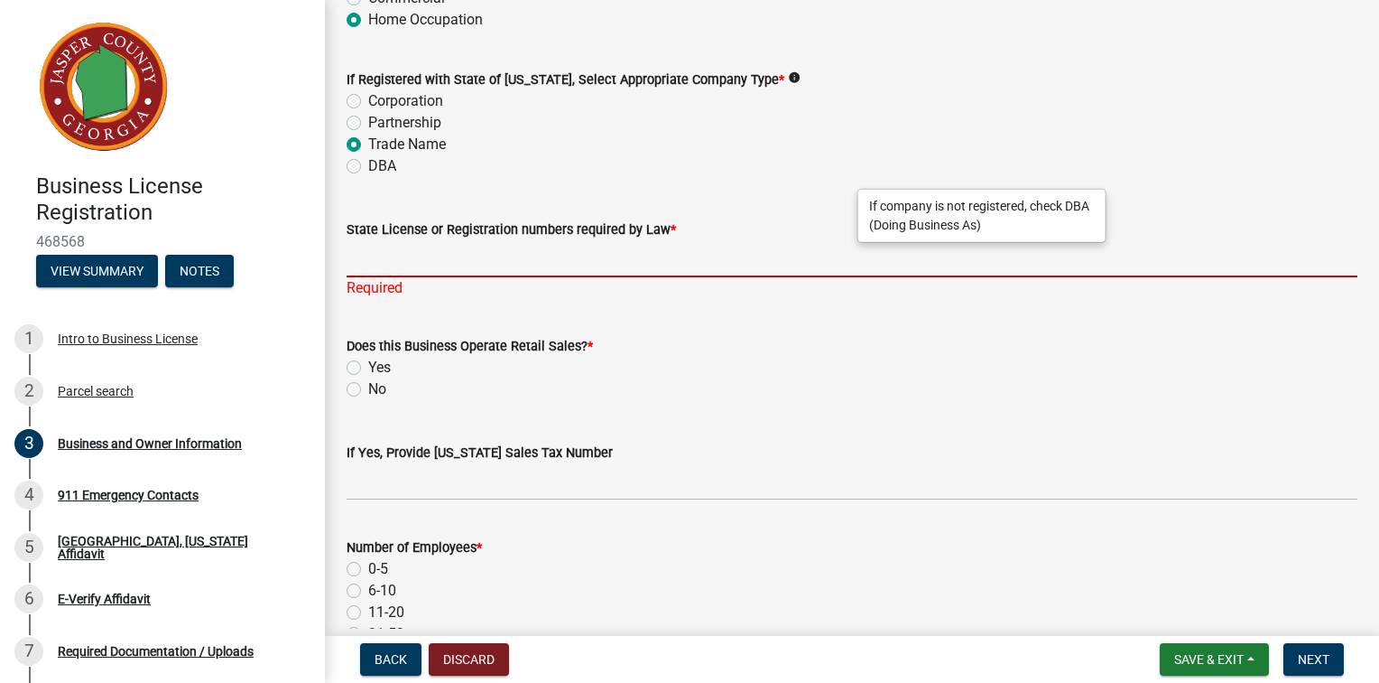
click at [484, 277] on input "State License or Registration numbers required by Law *" at bounding box center [852, 258] width 1011 height 37
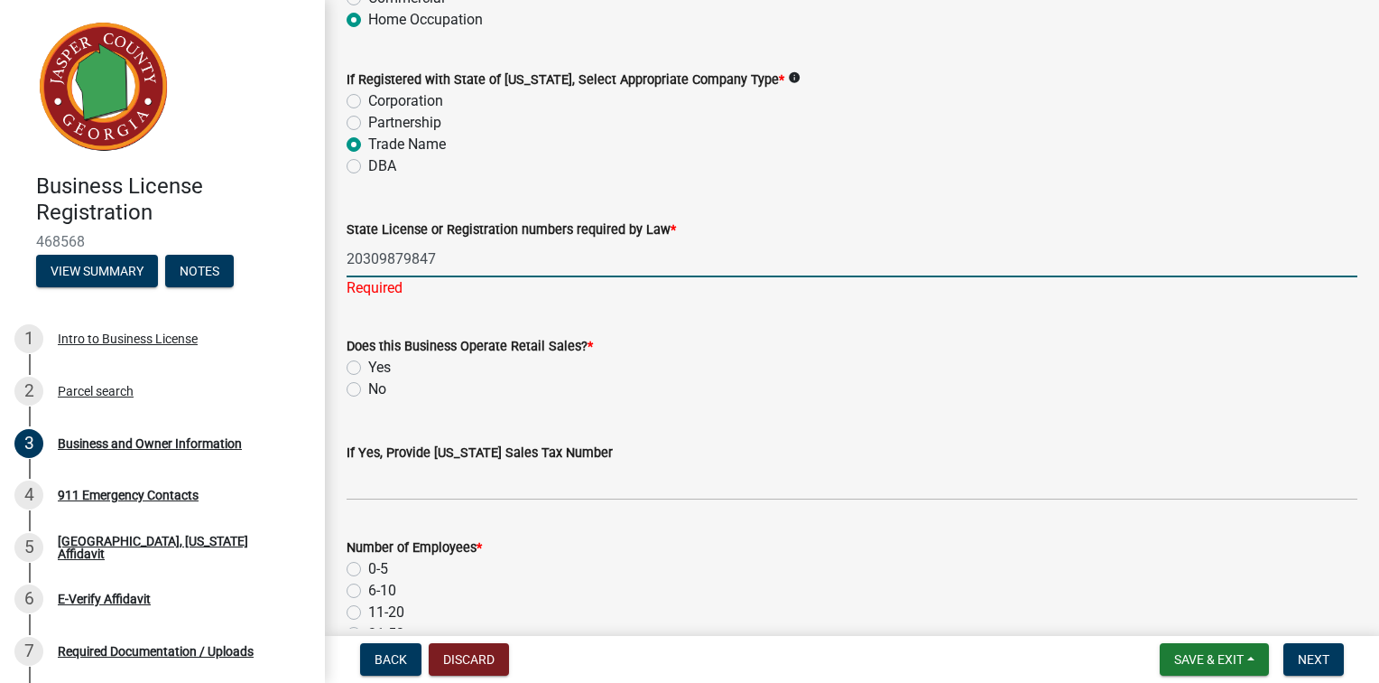
type input "20309879847"
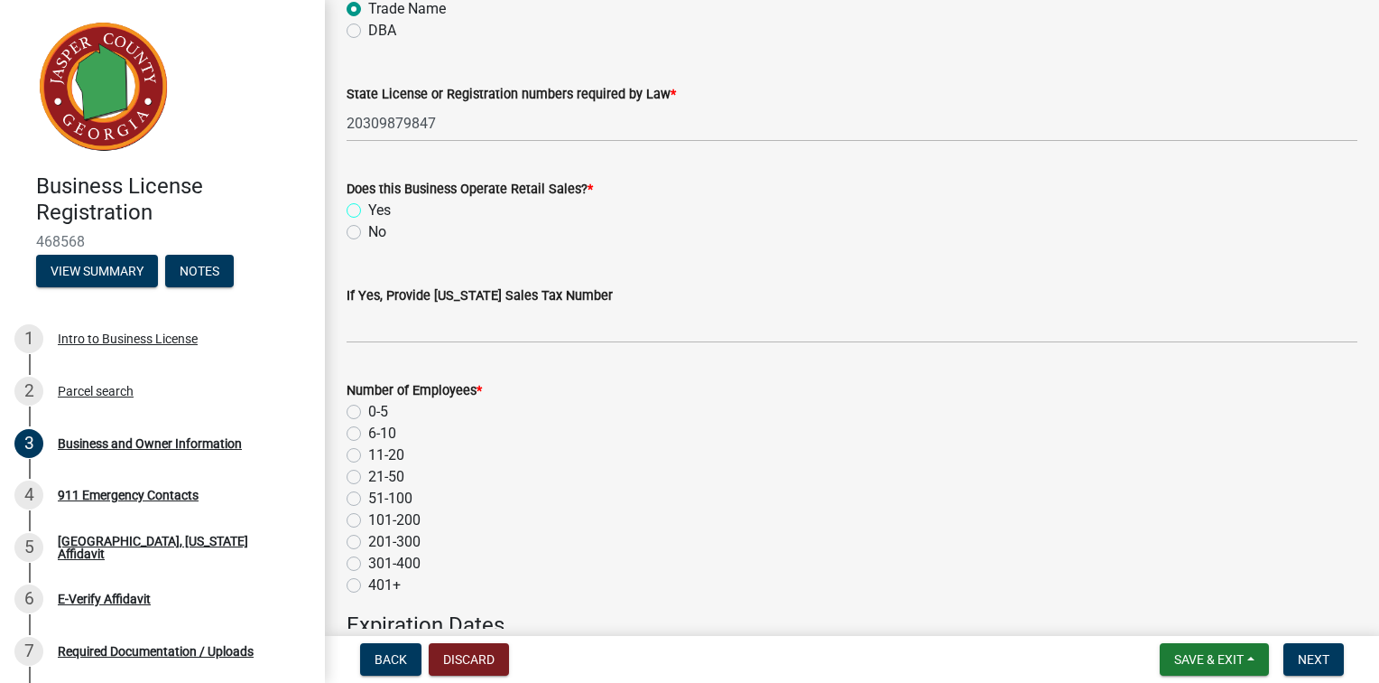
scroll to position [1264, 0]
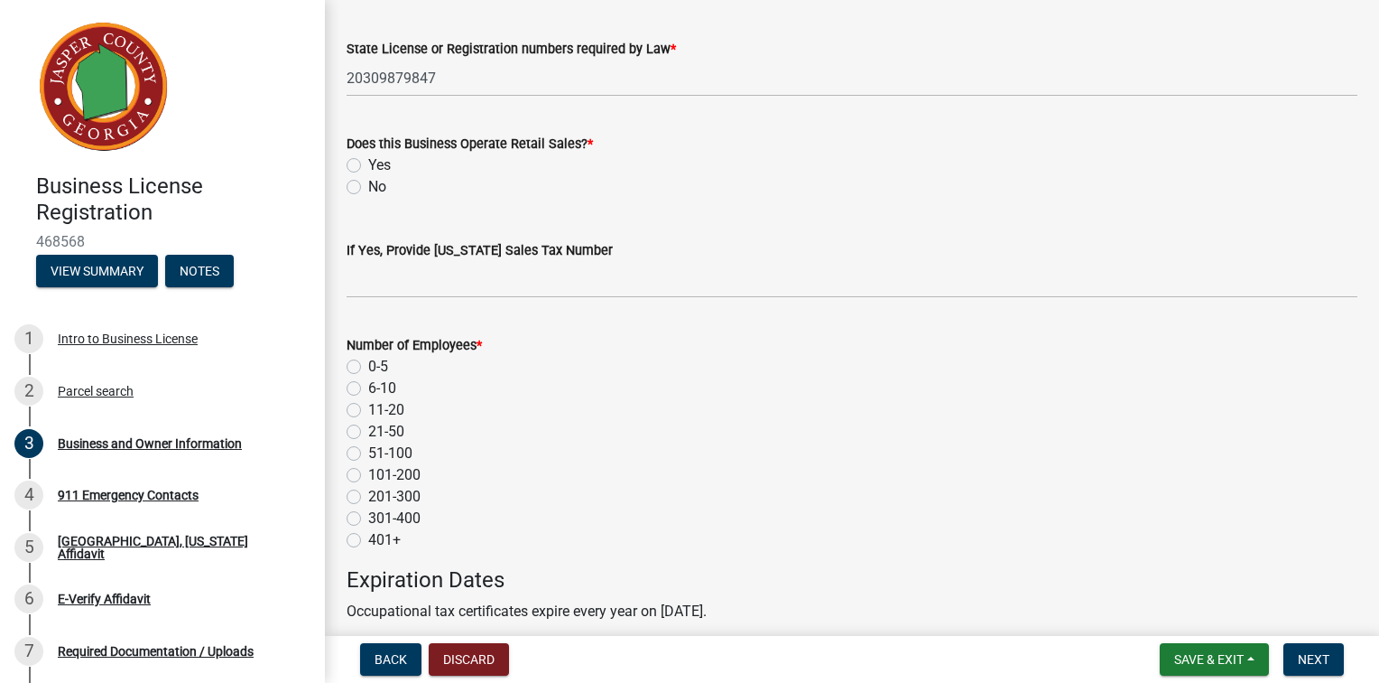
click at [368, 176] on label "Yes" at bounding box center [379, 165] width 23 height 22
click at [368, 166] on input "Yes" at bounding box center [374, 160] width 12 height 12
radio input "true"
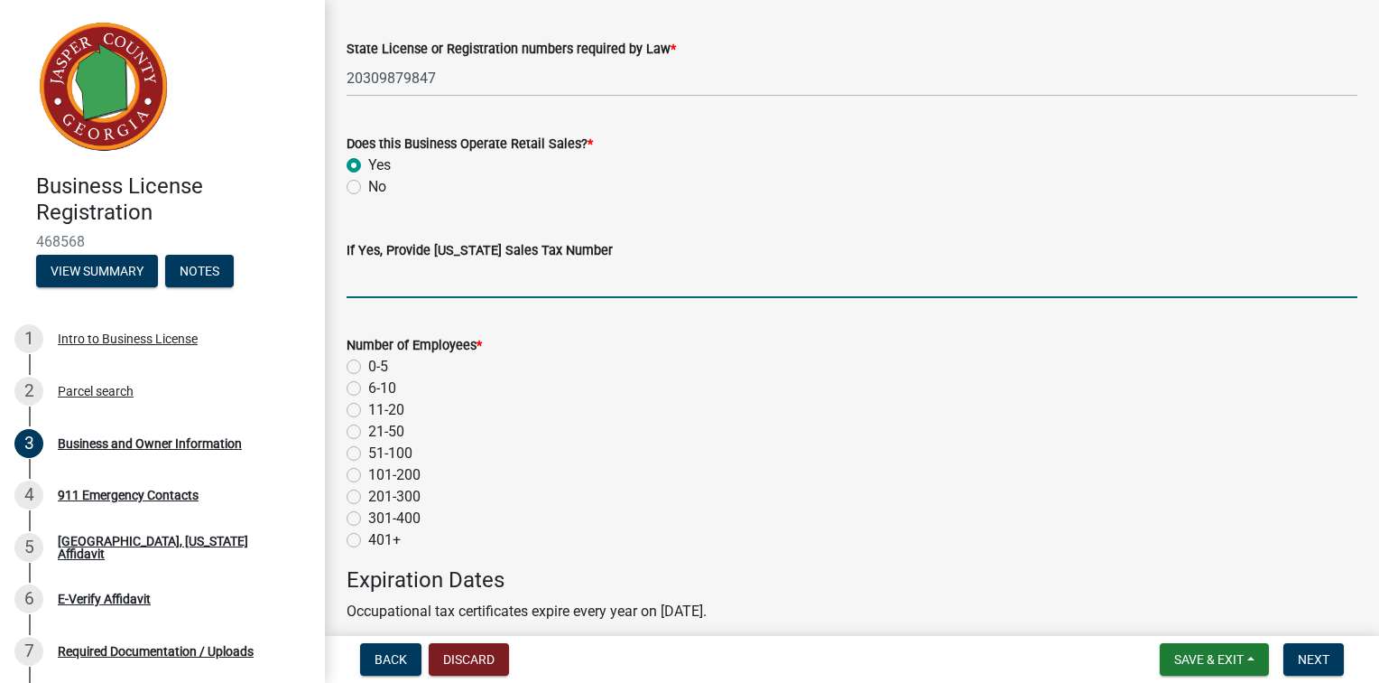
click at [382, 298] on input "If Yes, Provide [US_STATE] Sales Tax Number" at bounding box center [852, 279] width 1011 height 37
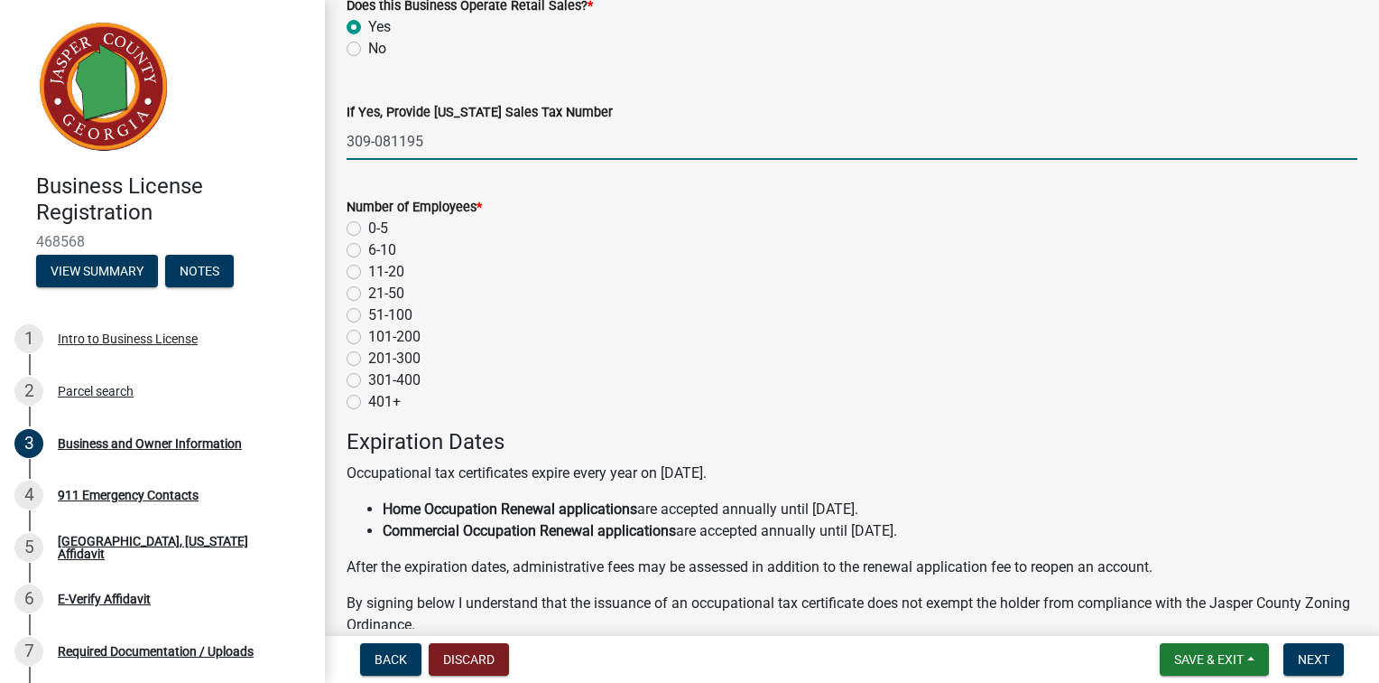
scroll to position [1444, 0]
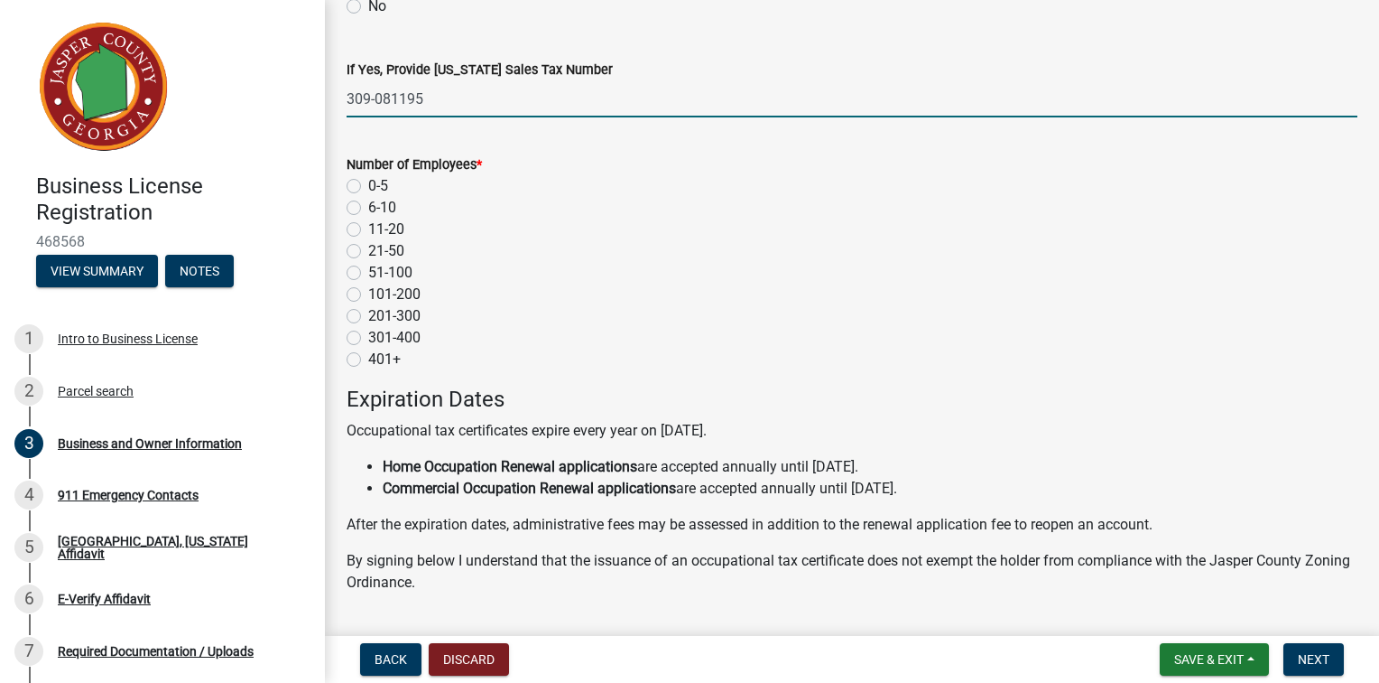
type input "309-081195"
click at [368, 197] on label "0-5" at bounding box center [378, 186] width 20 height 22
click at [368, 187] on input "0-5" at bounding box center [374, 181] width 12 height 12
radio input "true"
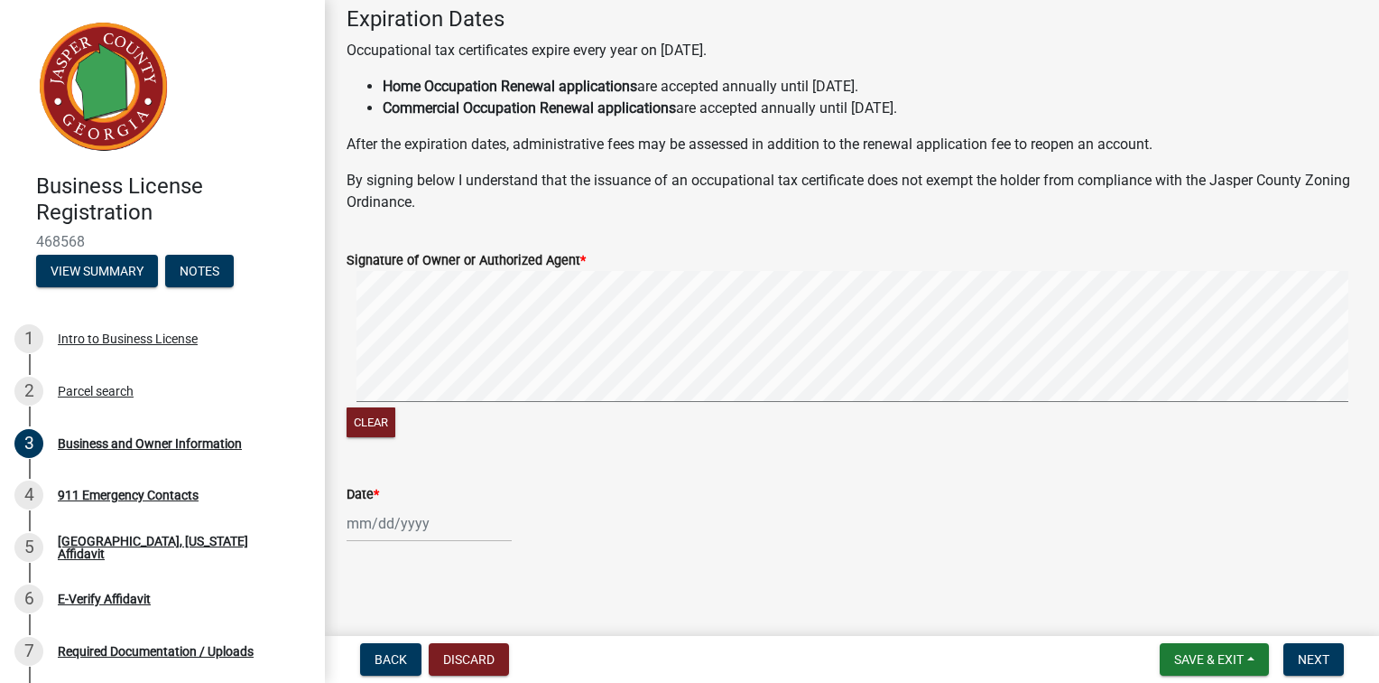
scroll to position [1986, 0]
click at [395, 437] on button "Clear" at bounding box center [371, 422] width 49 height 30
click at [384, 437] on button "Clear" at bounding box center [371, 422] width 49 height 30
click at [433, 515] on div at bounding box center [429, 523] width 165 height 37
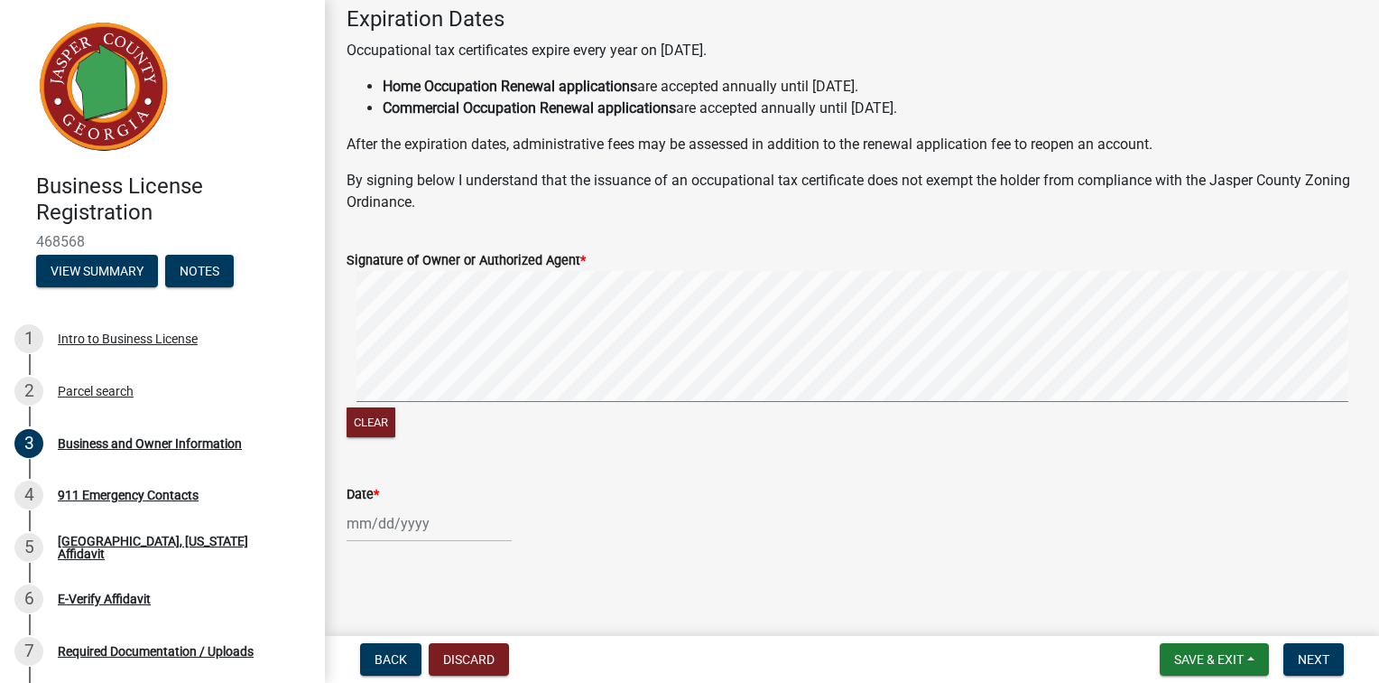
select select "8"
select select "2025"
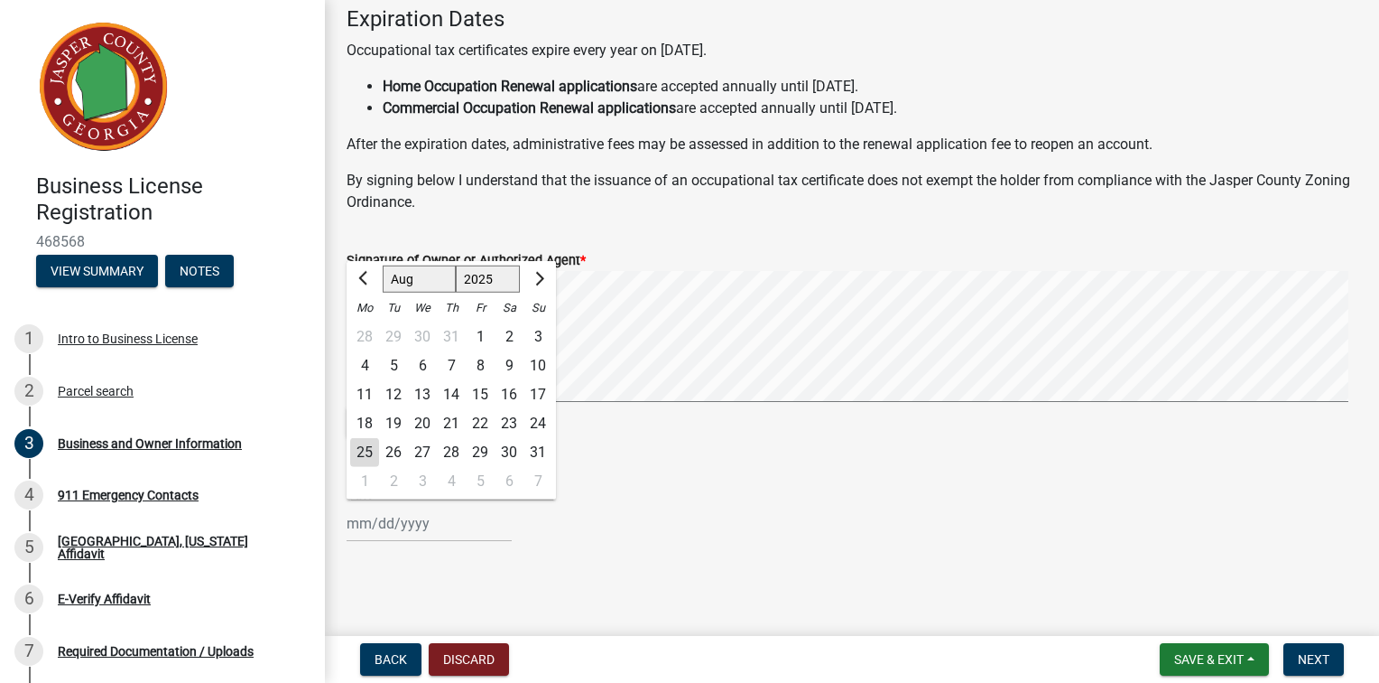
click at [376, 438] on div "25" at bounding box center [364, 452] width 29 height 29
type input "[DATE]"
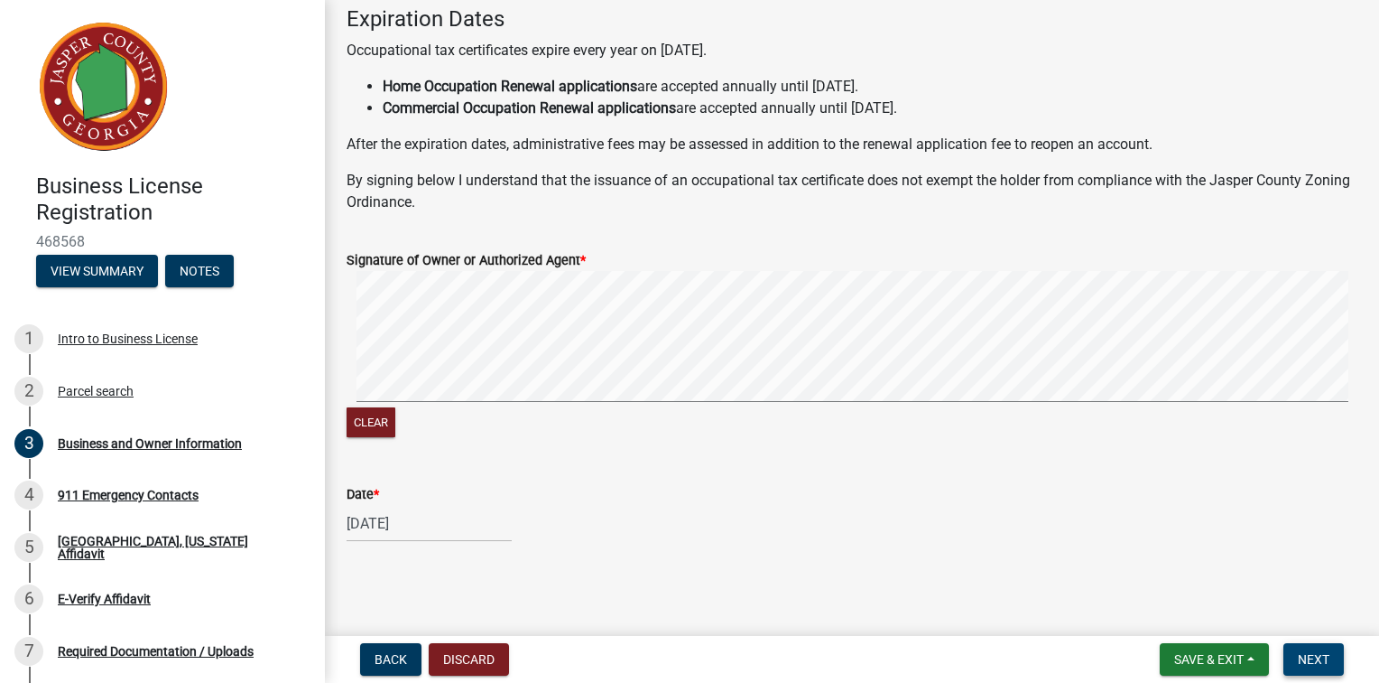
click at [1304, 657] on span "Next" at bounding box center [1314, 659] width 32 height 14
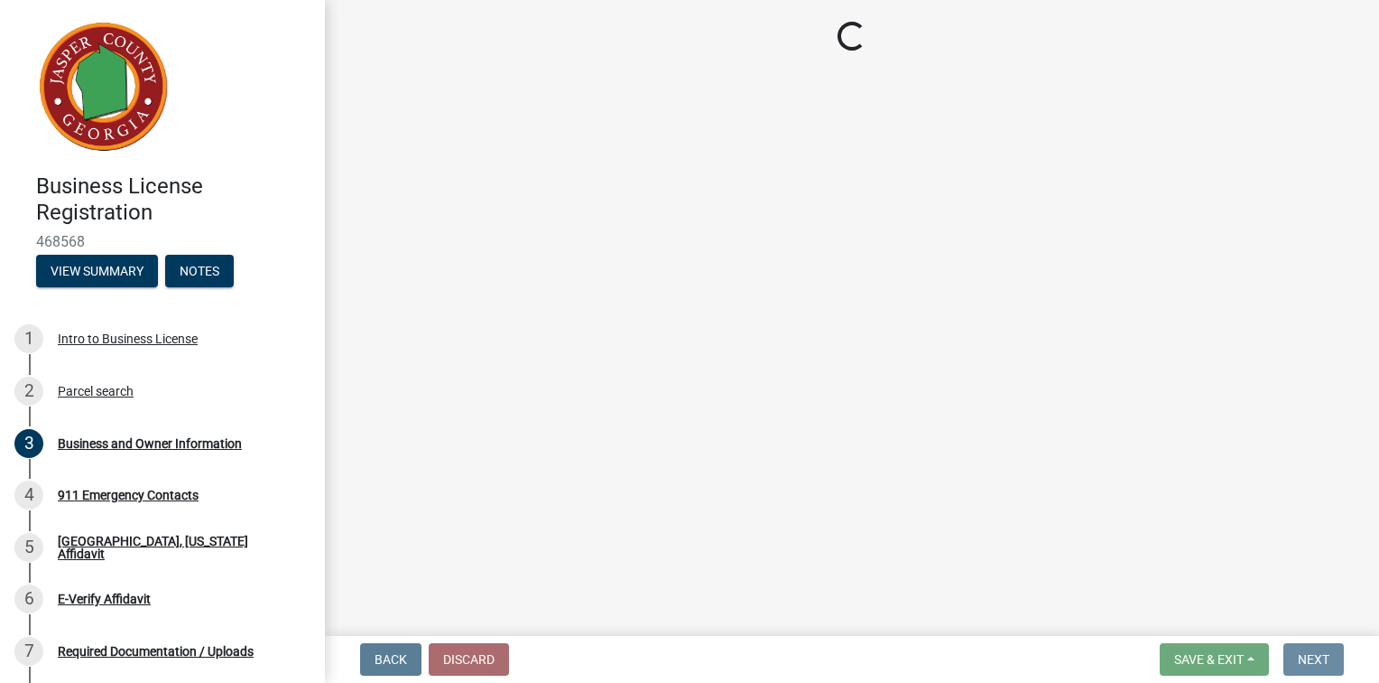
scroll to position [0, 0]
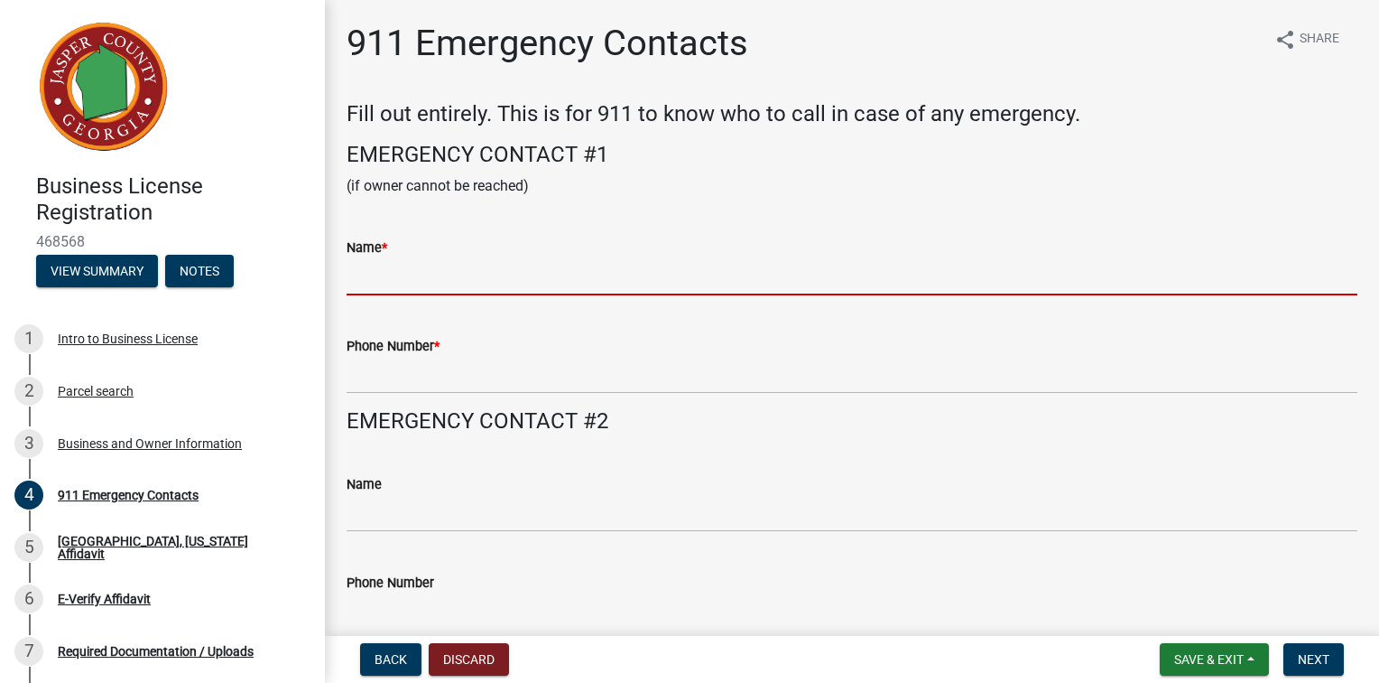
click at [486, 295] on input "Name *" at bounding box center [852, 276] width 1011 height 37
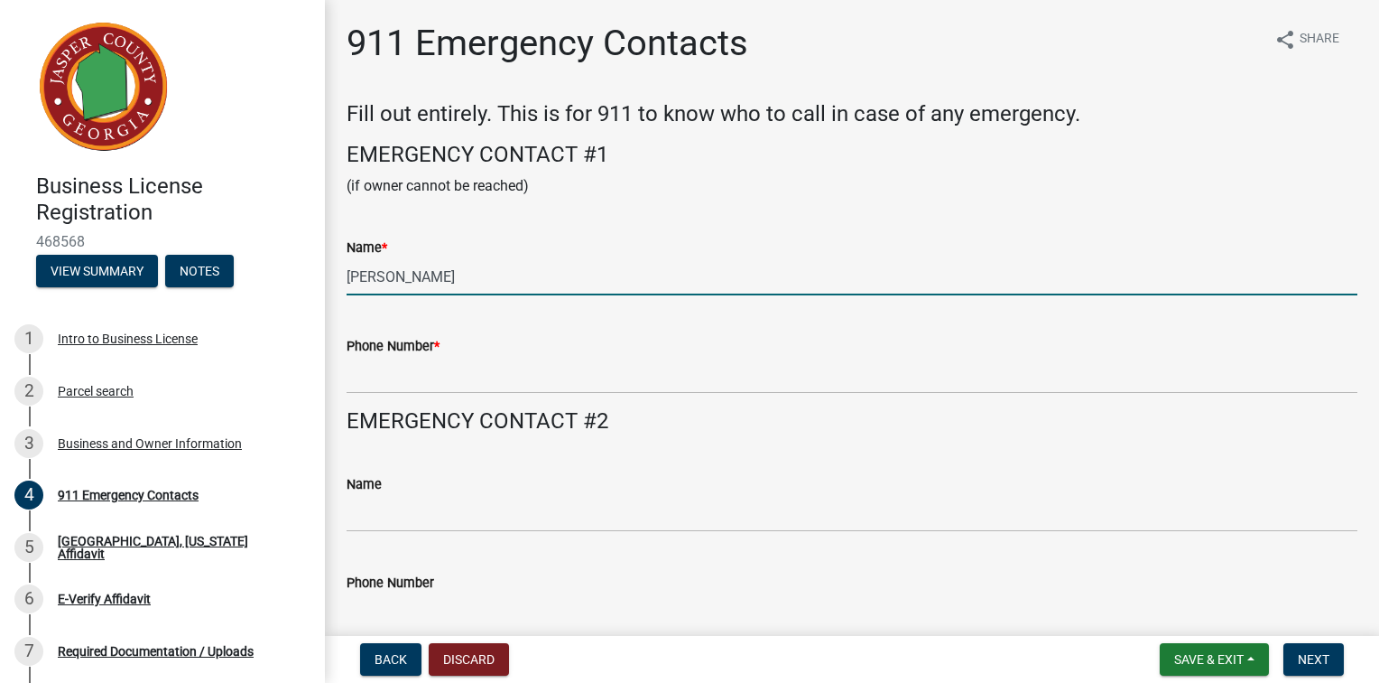
type input "[PERSON_NAME]"
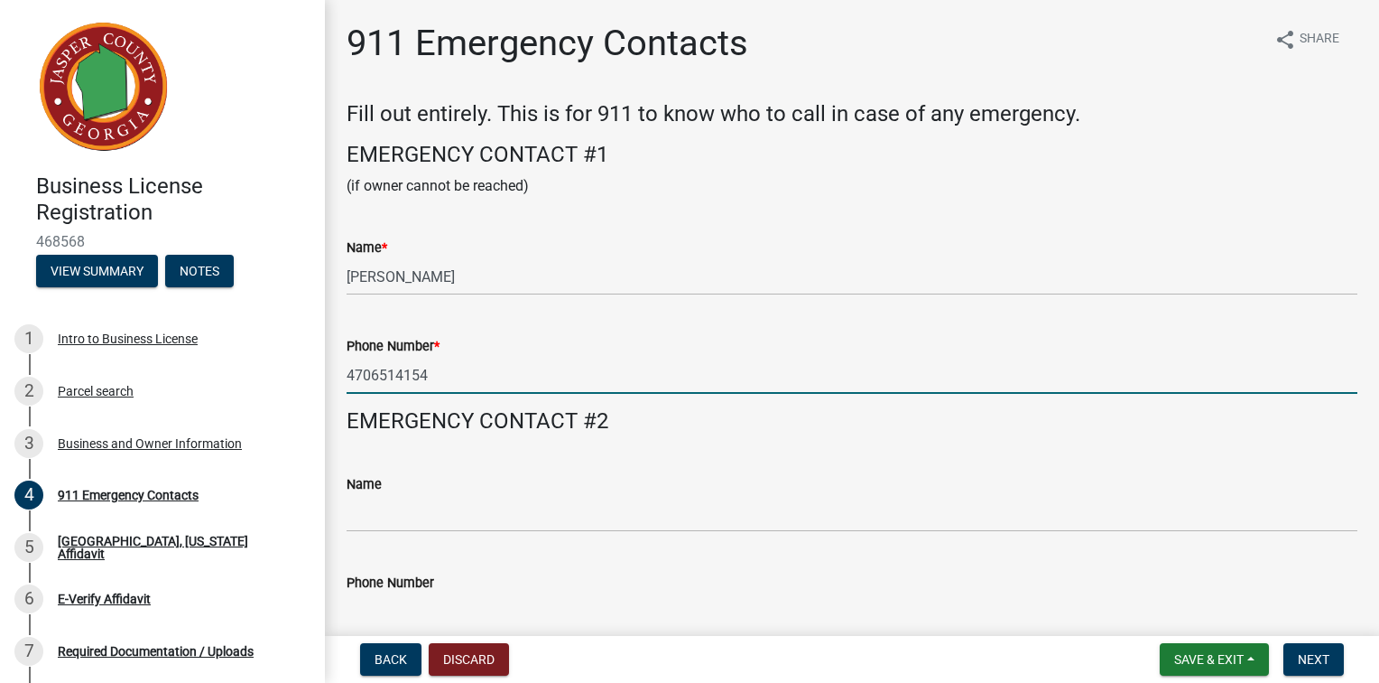
type input "4706514154"
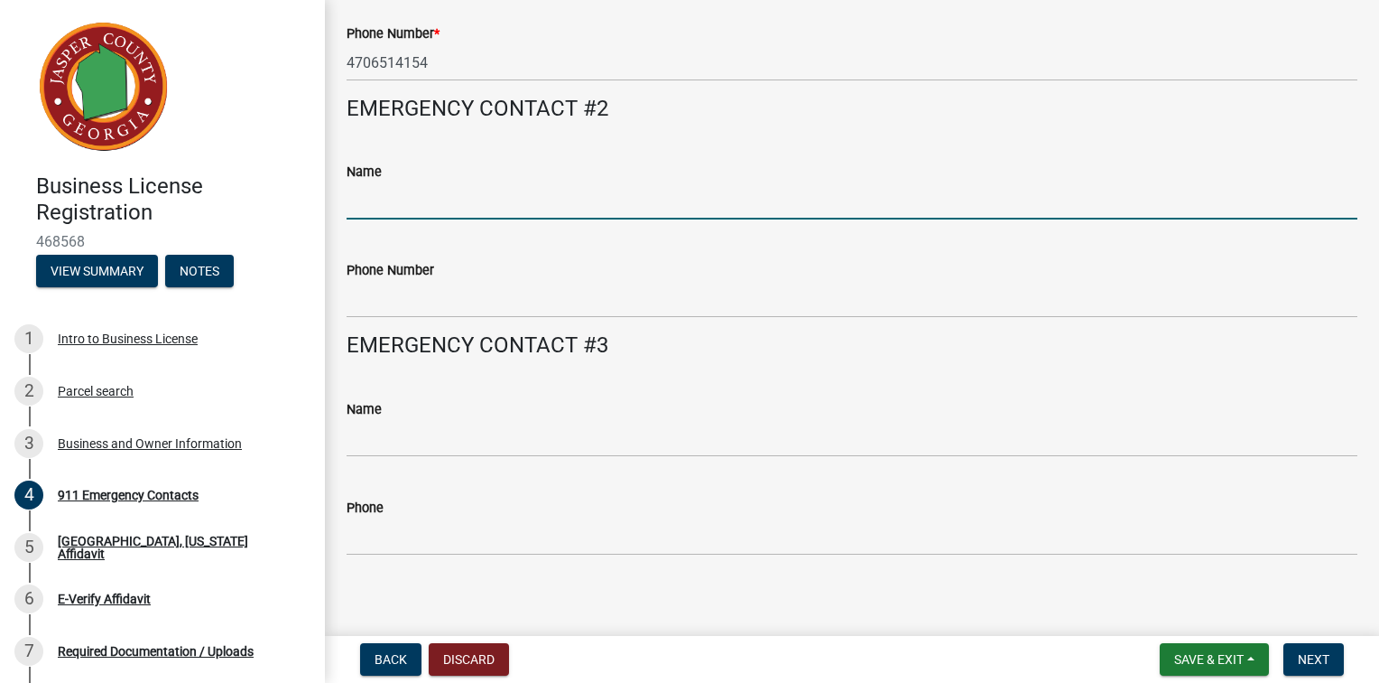
scroll to position [255, 0]
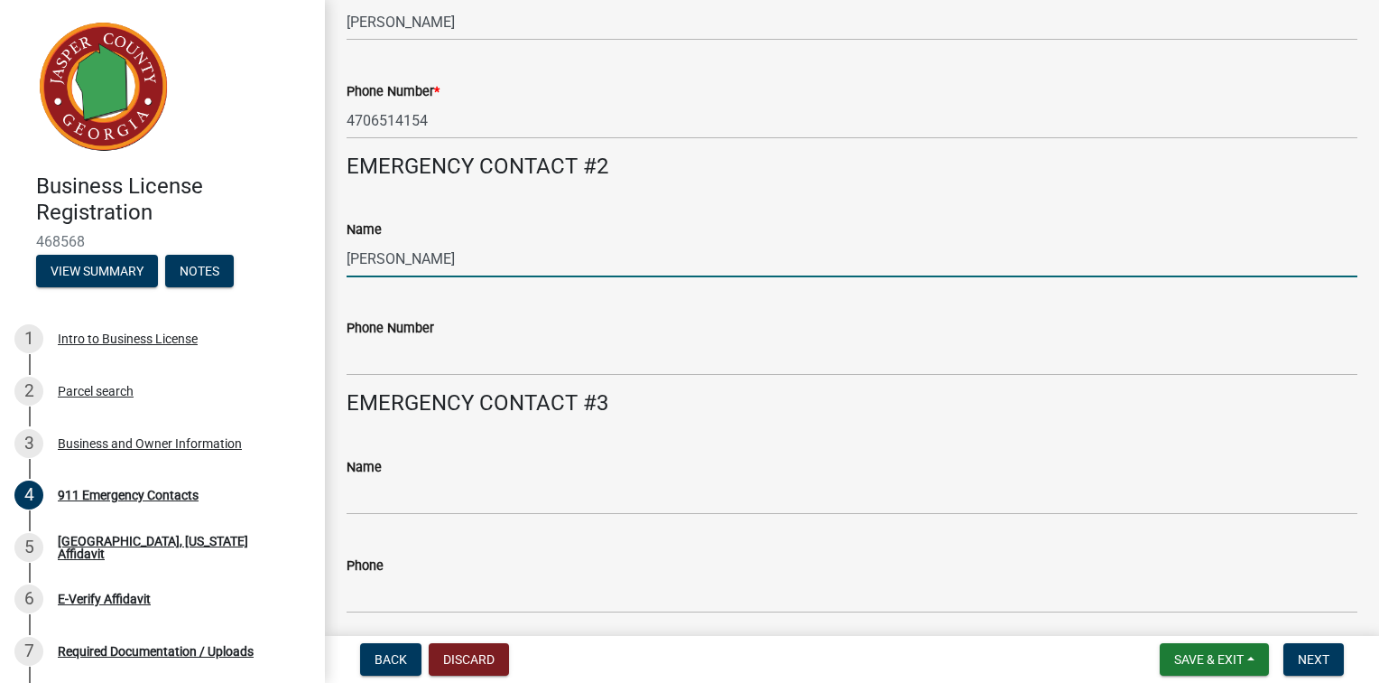
type input "[PERSON_NAME]"
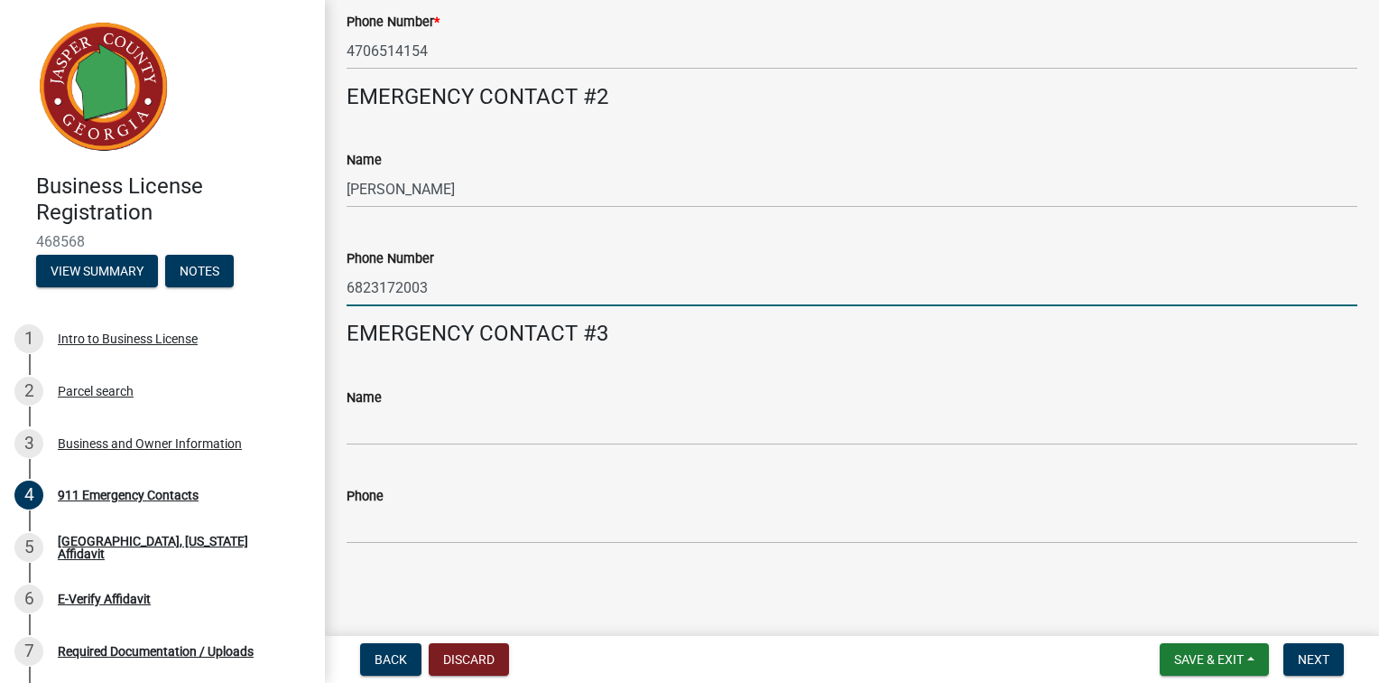
scroll to position [435, 0]
type input "6823172003"
click at [1298, 652] on span "Next" at bounding box center [1314, 659] width 32 height 14
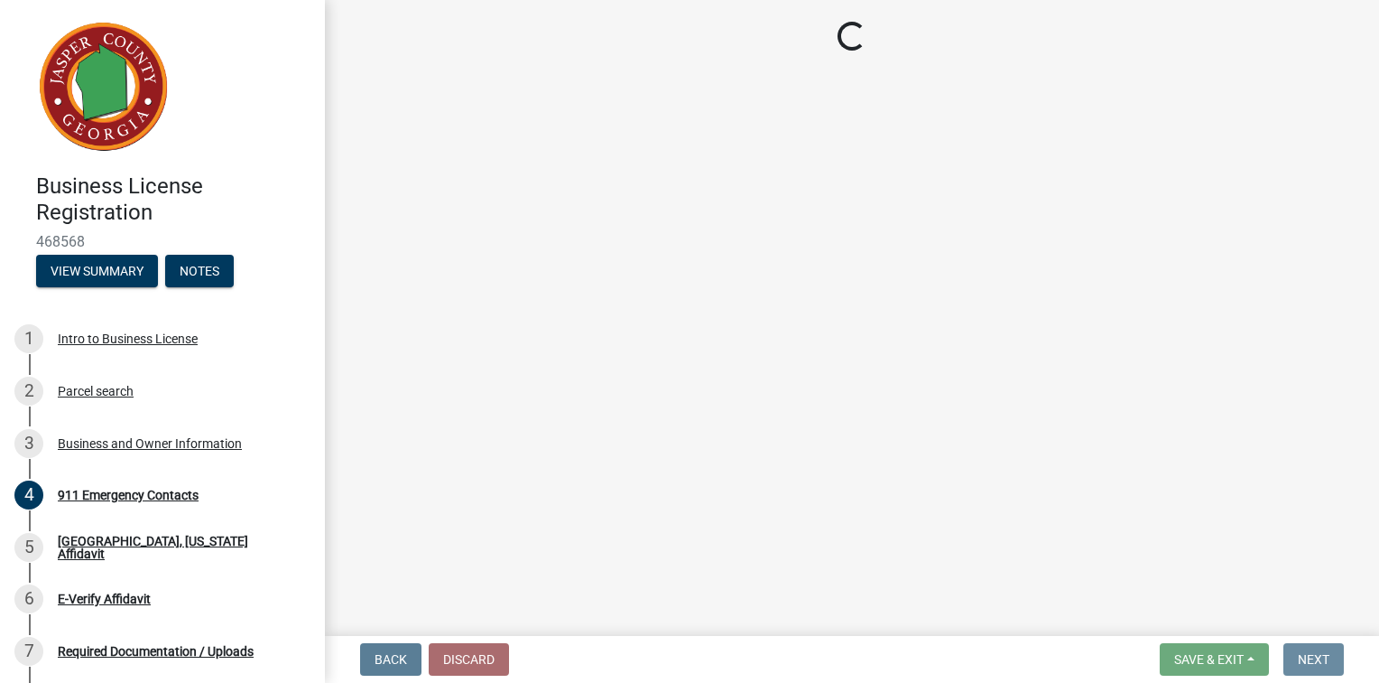
scroll to position [0, 0]
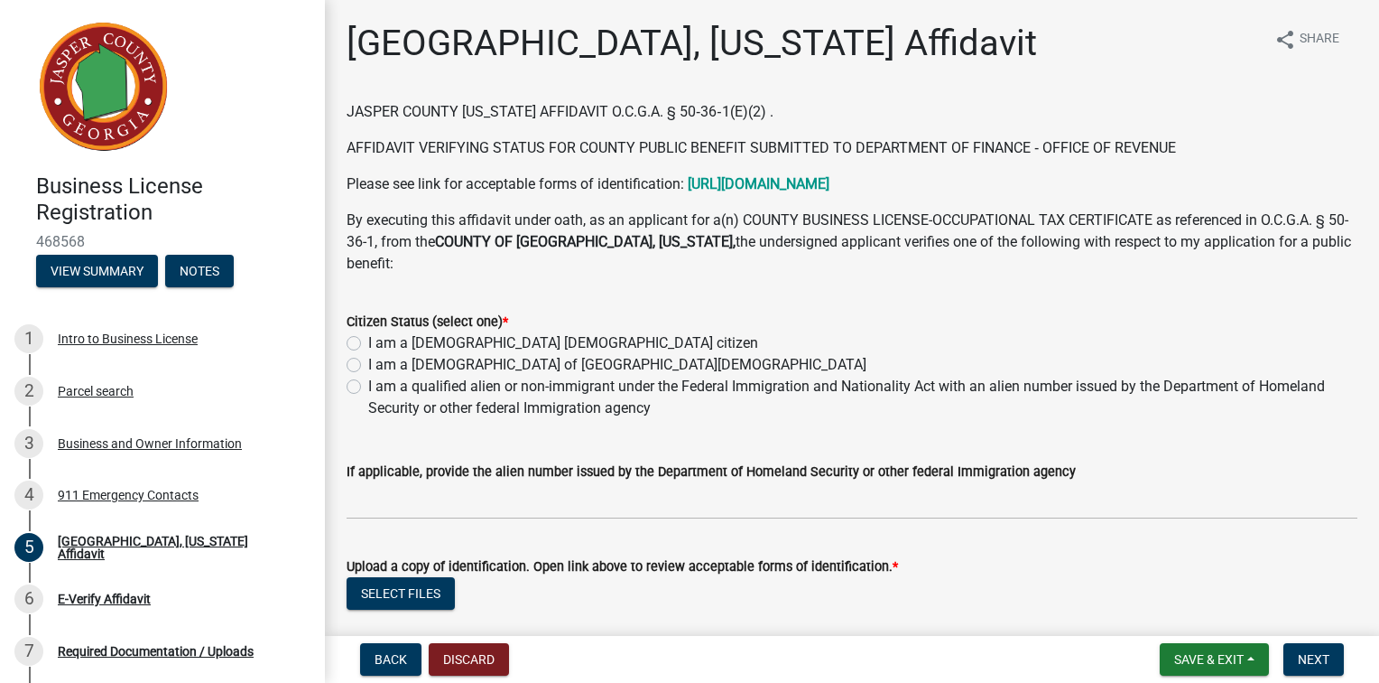
click at [368, 354] on label "I am a [DEMOGRAPHIC_DATA] [DEMOGRAPHIC_DATA] citizen" at bounding box center [563, 343] width 390 height 22
click at [368, 344] on input "I am a [DEMOGRAPHIC_DATA] [DEMOGRAPHIC_DATA] citizen" at bounding box center [374, 338] width 12 height 12
radio input "true"
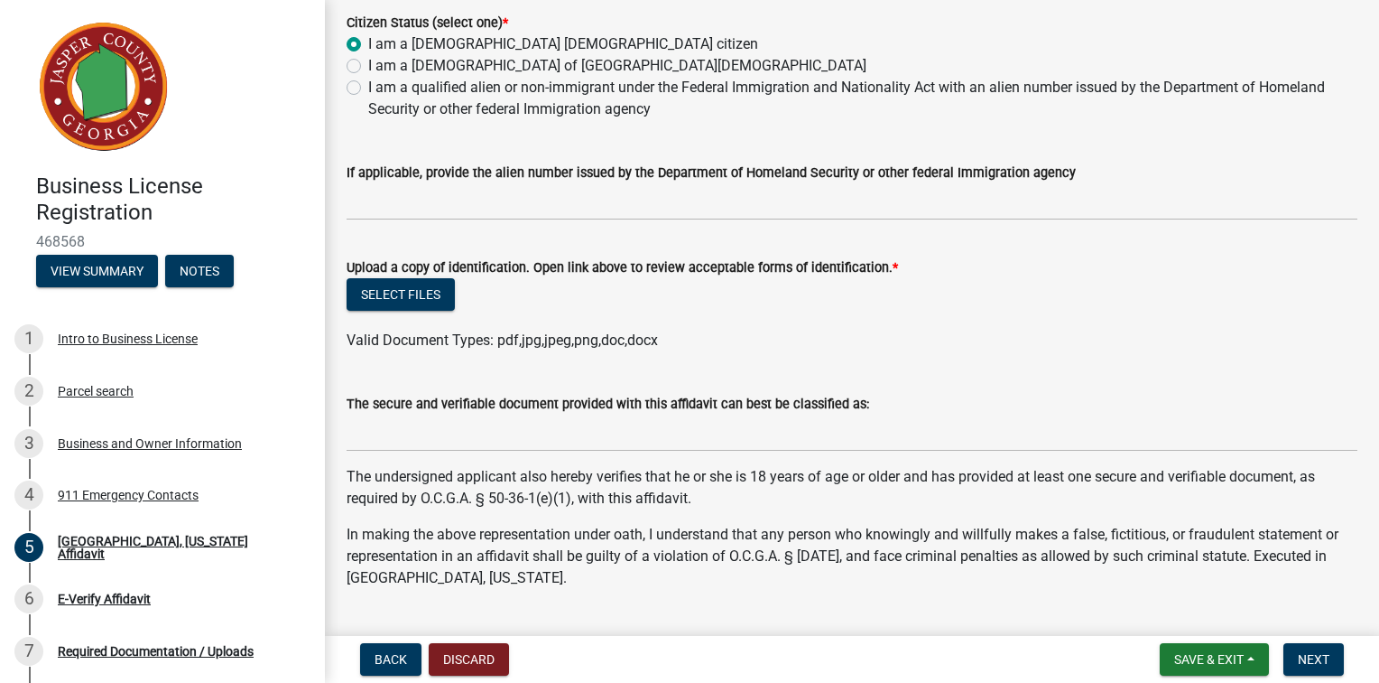
scroll to position [271, 0]
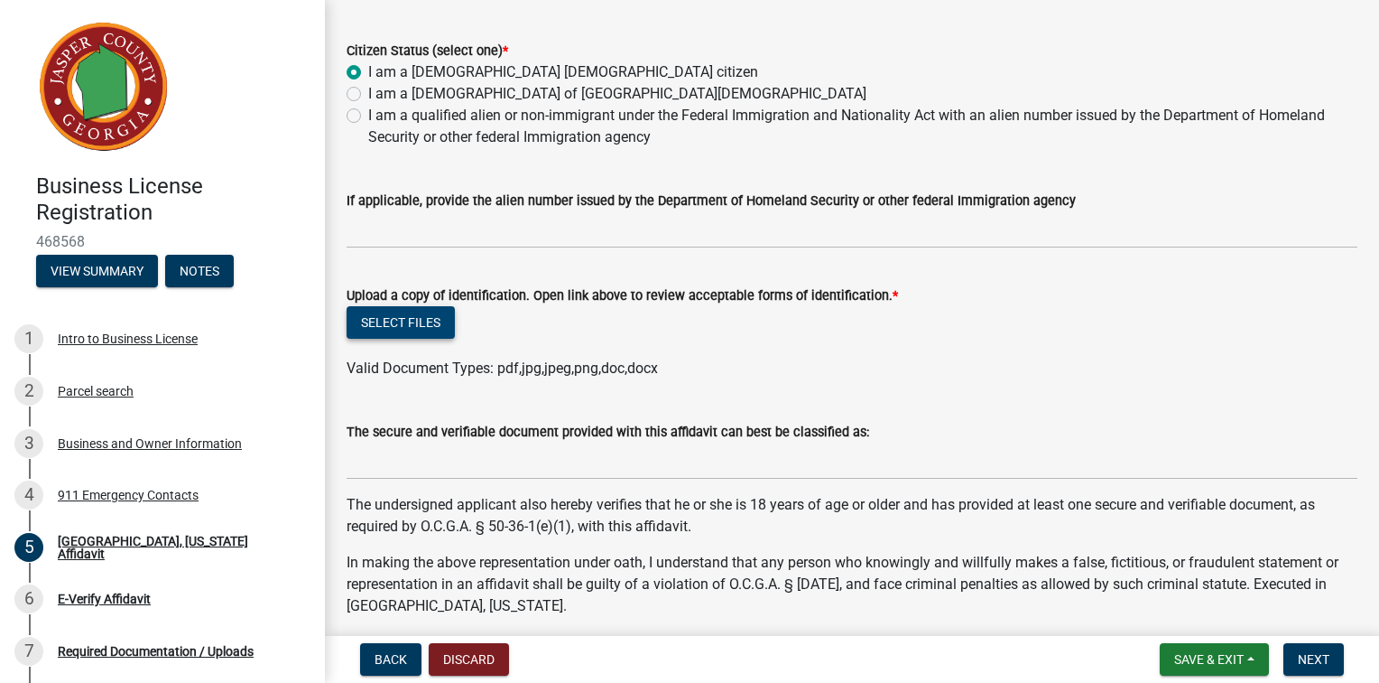
click at [408, 339] on button "Select files" at bounding box center [401, 322] width 108 height 33
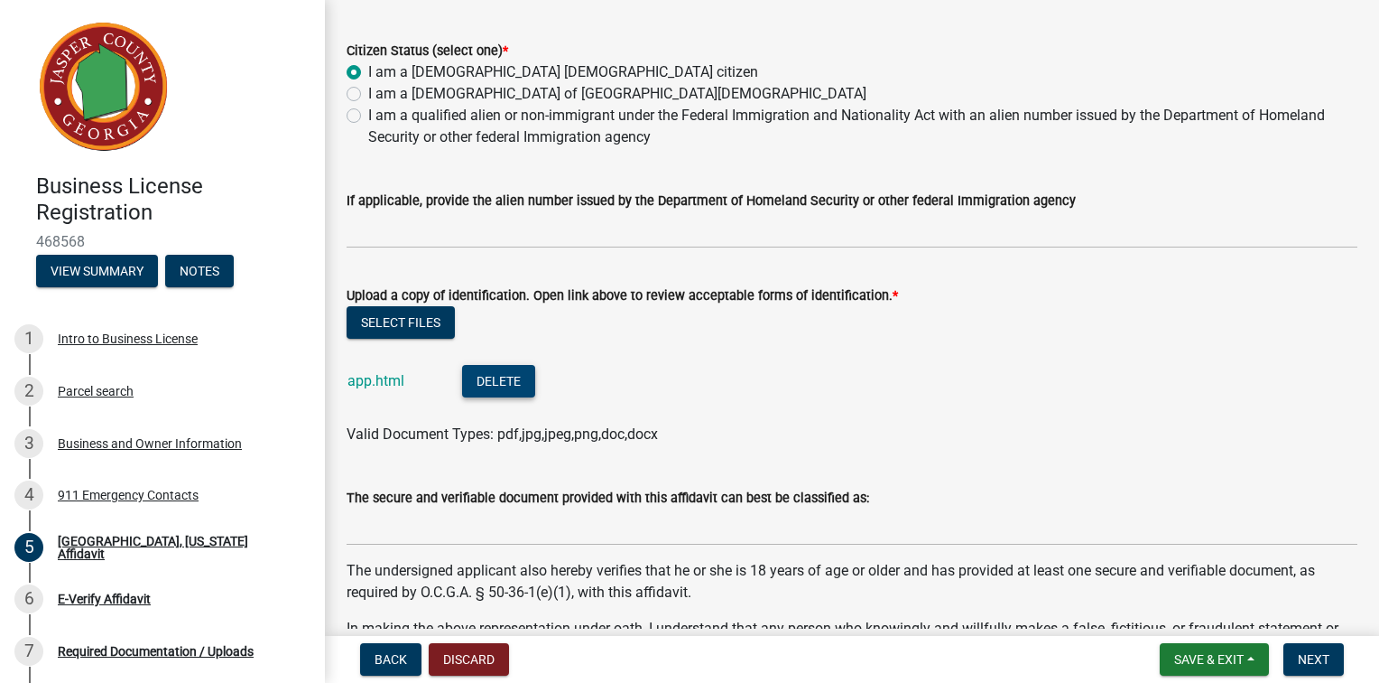
click at [515, 397] on button "Delete" at bounding box center [498, 381] width 73 height 33
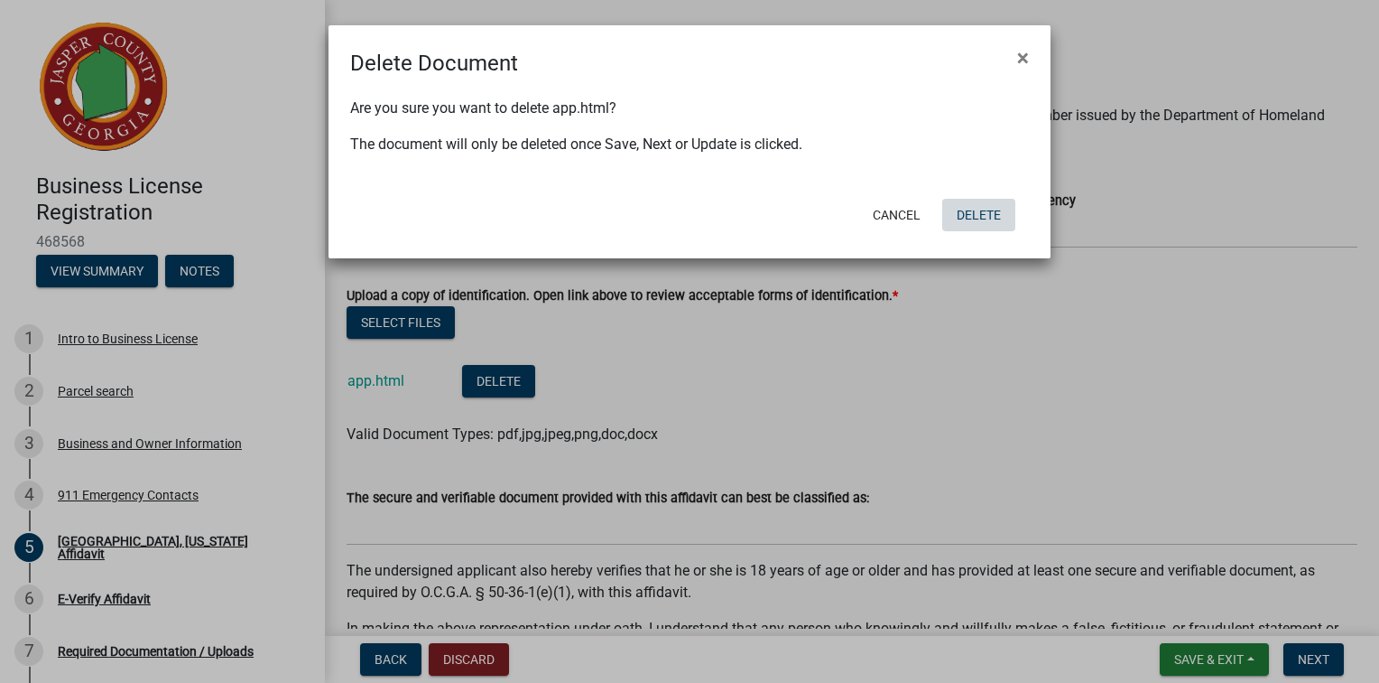
click at [982, 231] on button "Delete" at bounding box center [979, 215] width 73 height 33
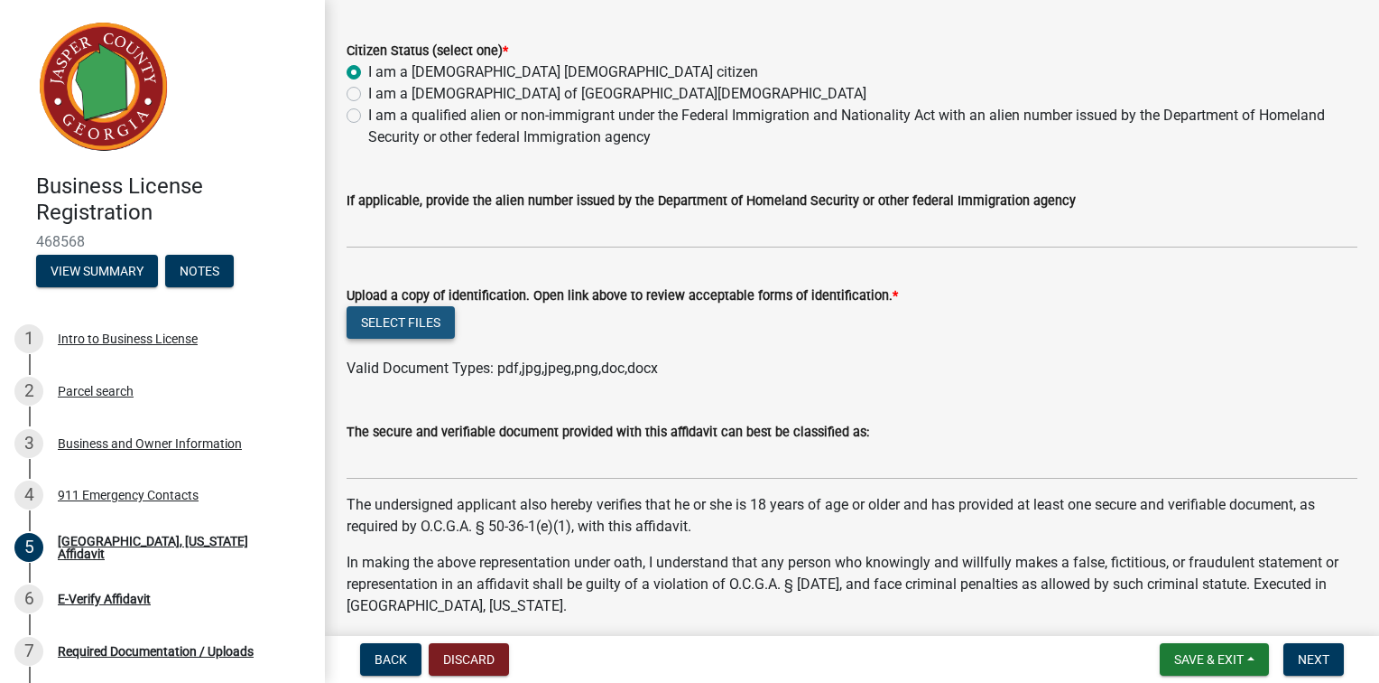
click at [434, 339] on button "Select files" at bounding box center [401, 322] width 108 height 33
